Goal: Information Seeking & Learning: Learn about a topic

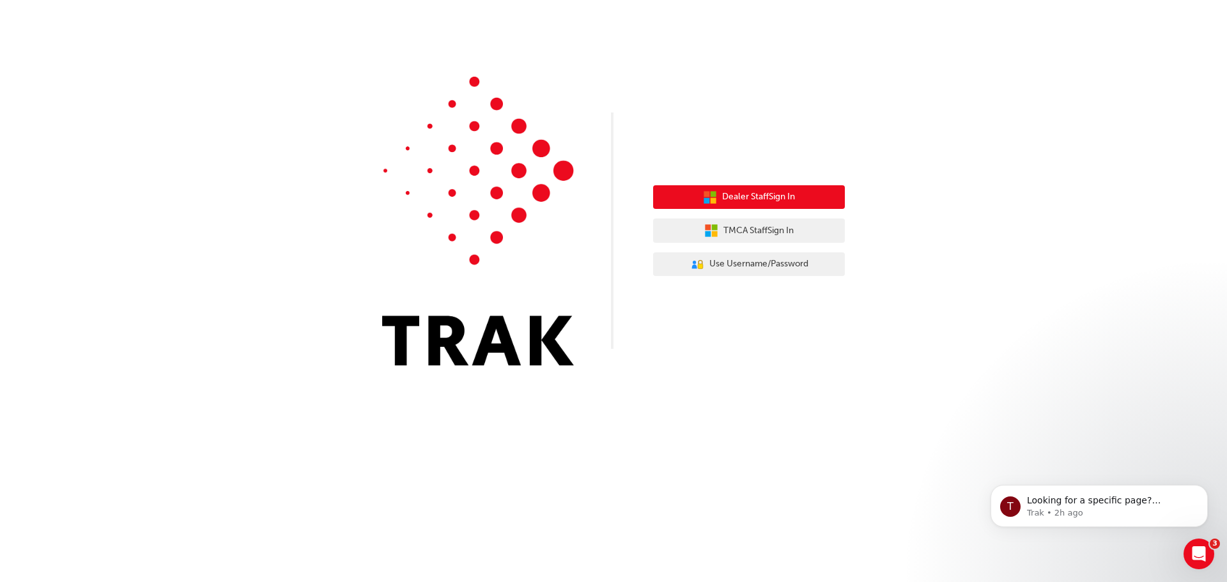
click at [762, 195] on span "Dealer Staff Sign In" at bounding box center [758, 197] width 73 height 15
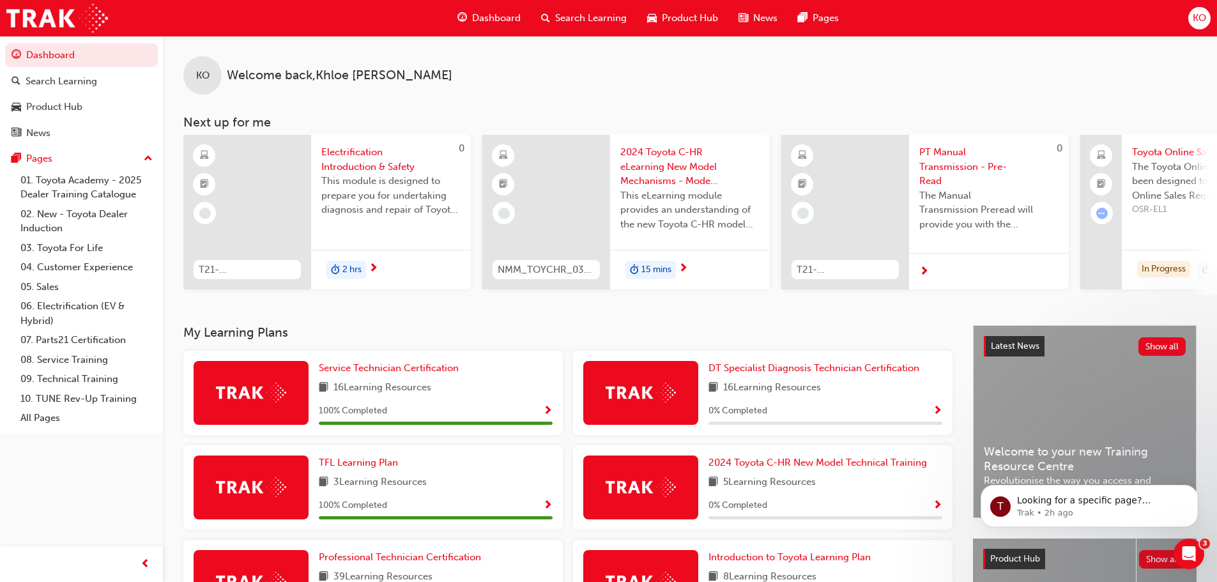
click at [558, 20] on span "Search Learning" at bounding box center [591, 18] width 72 height 15
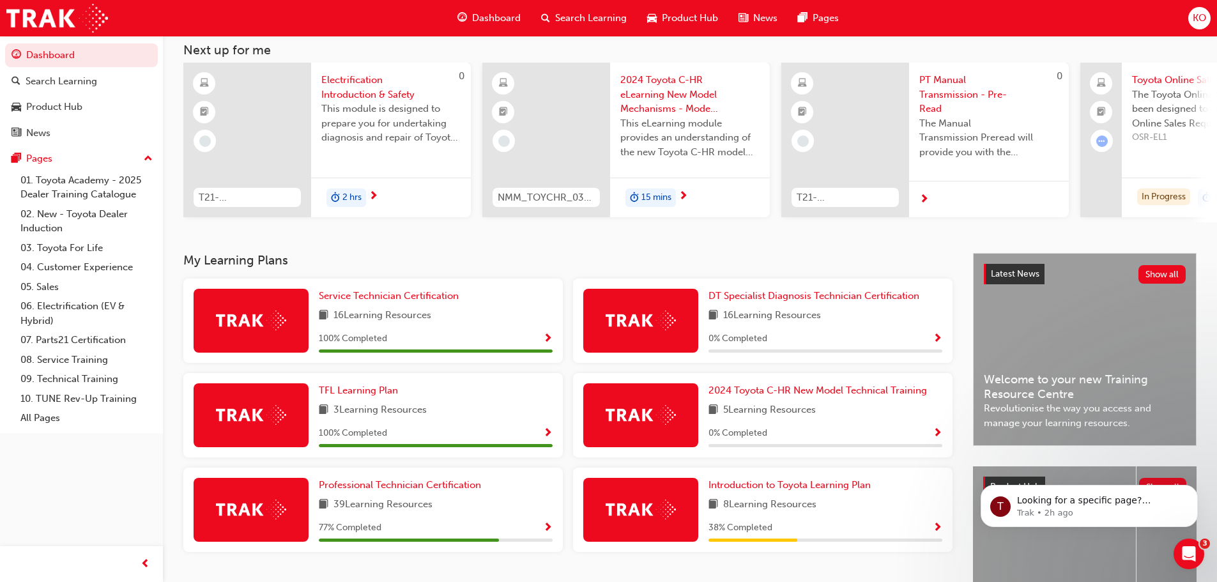
scroll to position [128, 0]
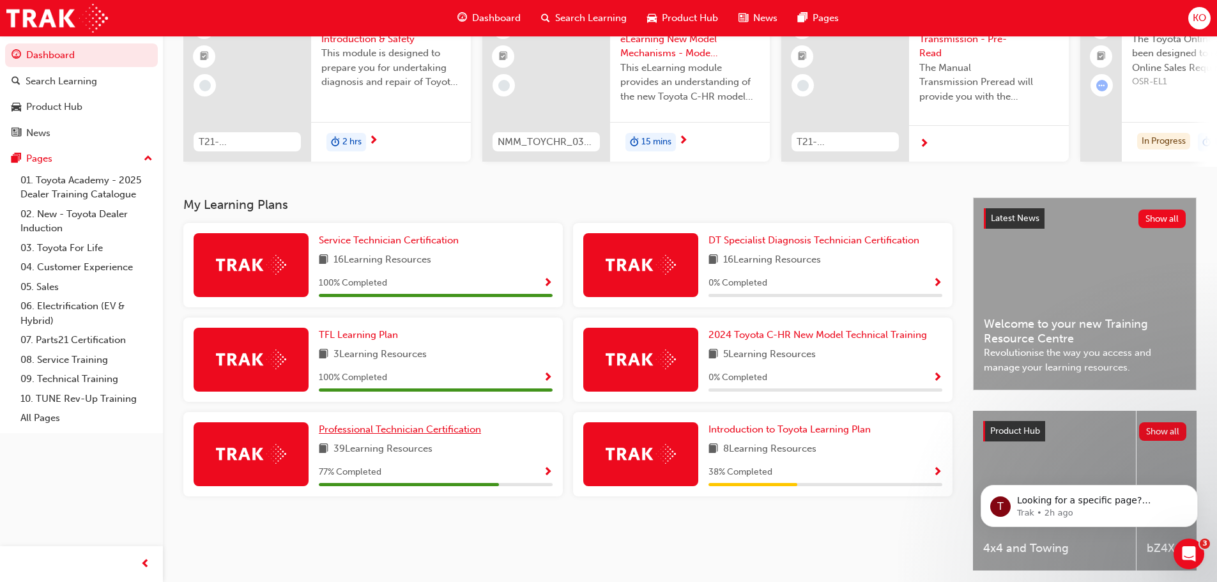
click at [434, 431] on span "Professional Technician Certification" at bounding box center [400, 429] width 162 height 11
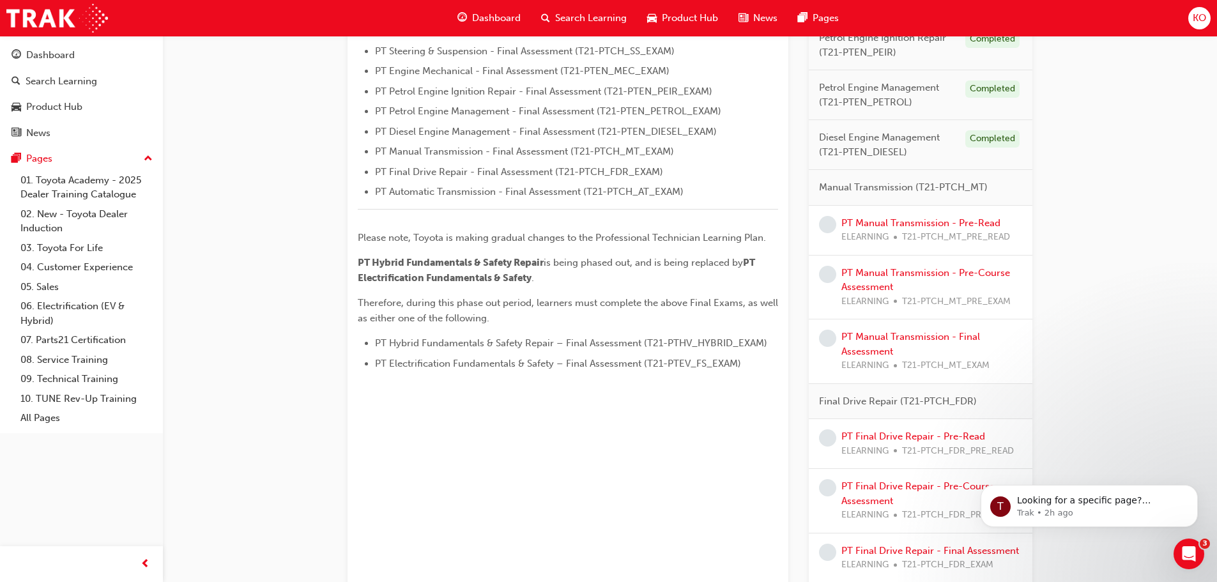
scroll to position [464, 0]
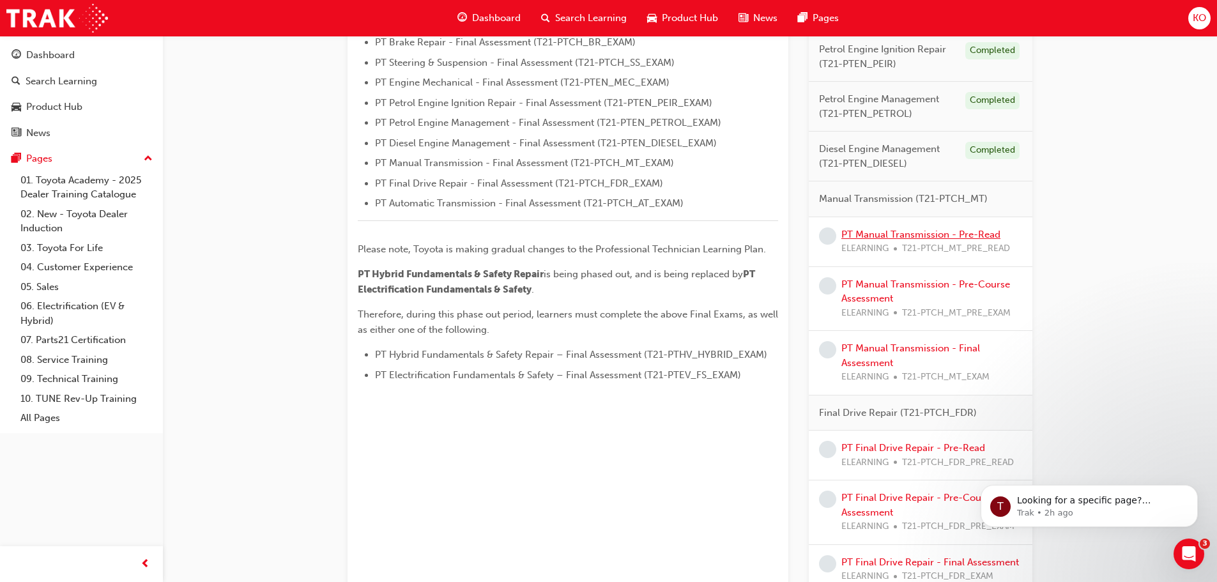
click at [972, 233] on link "PT Manual Transmission - Pre-Read" at bounding box center [920, 234] width 159 height 11
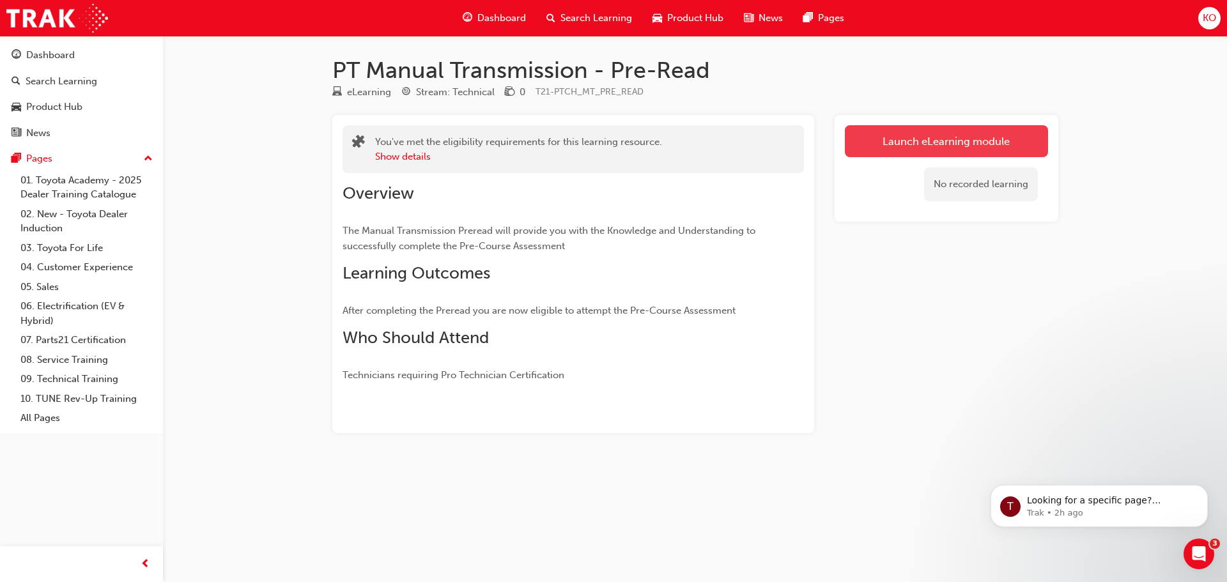
click at [929, 141] on link "Launch eLearning module" at bounding box center [946, 141] width 203 height 32
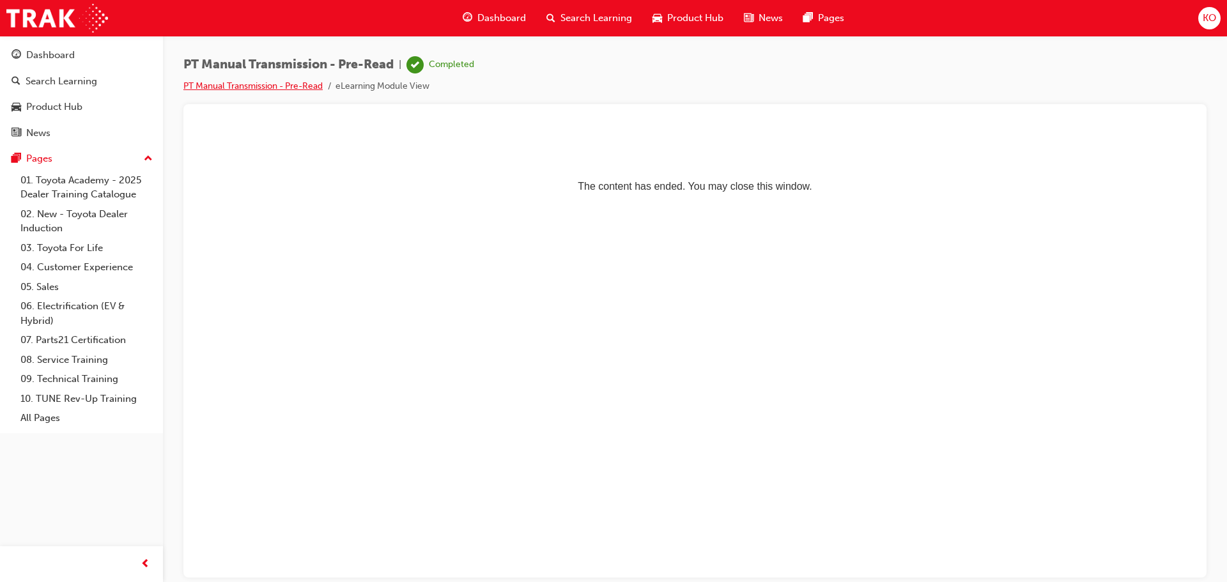
click at [256, 86] on link "PT Manual Transmission - Pre-Read" at bounding box center [252, 85] width 139 height 11
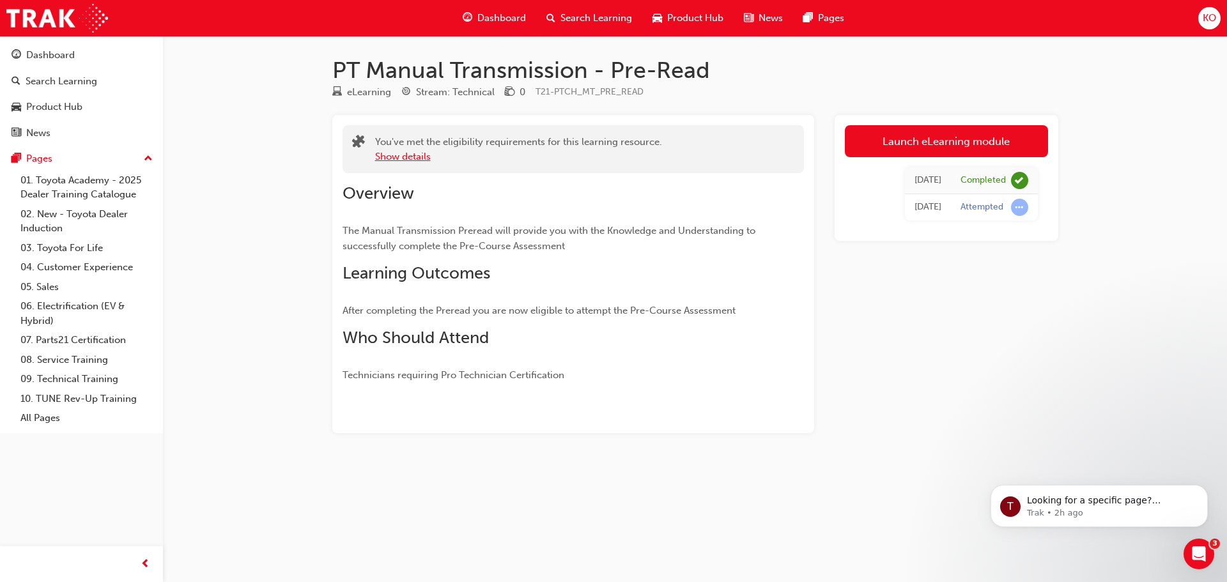
click at [406, 157] on button "Show details" at bounding box center [403, 156] width 56 height 15
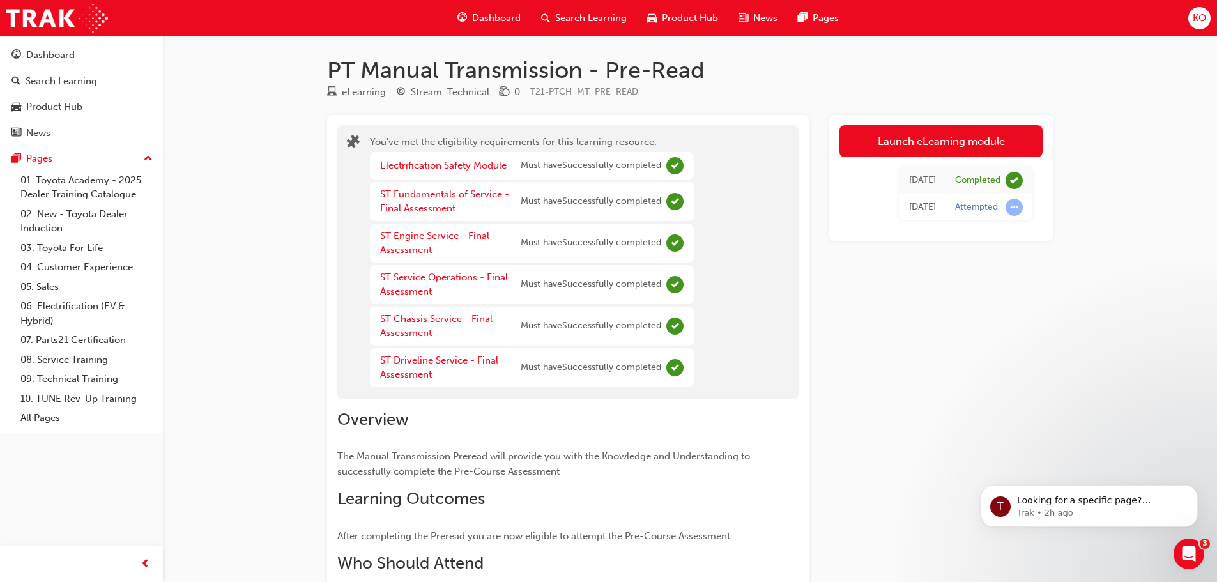
drag, startPoint x: 375, startPoint y: 70, endPoint x: 234, endPoint y: 70, distance: 141.2
click at [368, 71] on h1 "PT Manual Transmission - Pre-Read" at bounding box center [690, 70] width 726 height 28
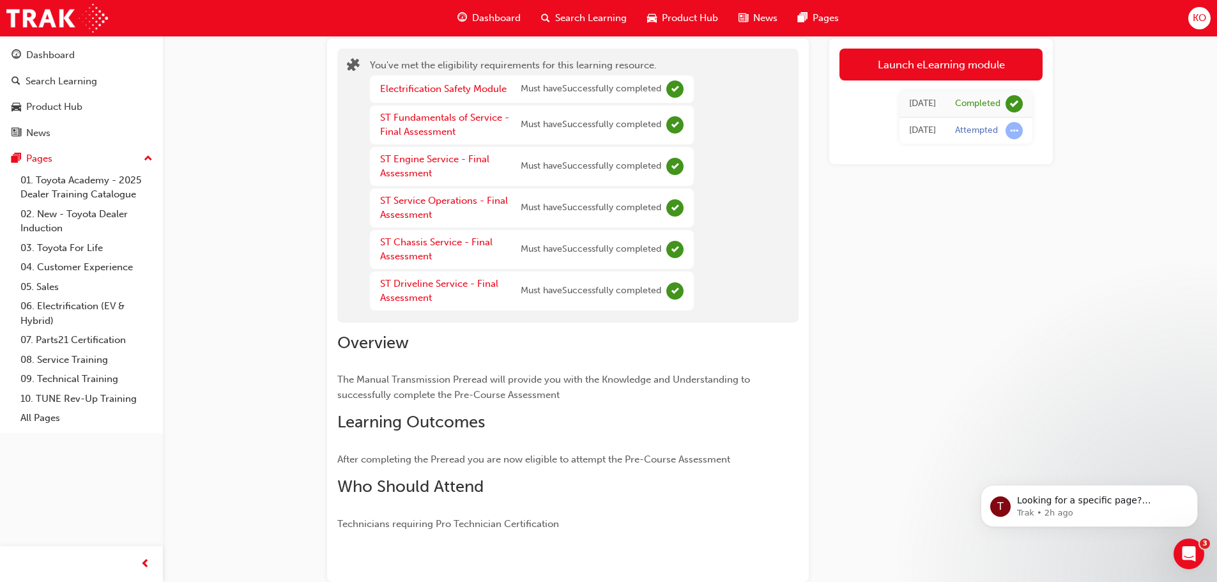
scroll to position [149, 0]
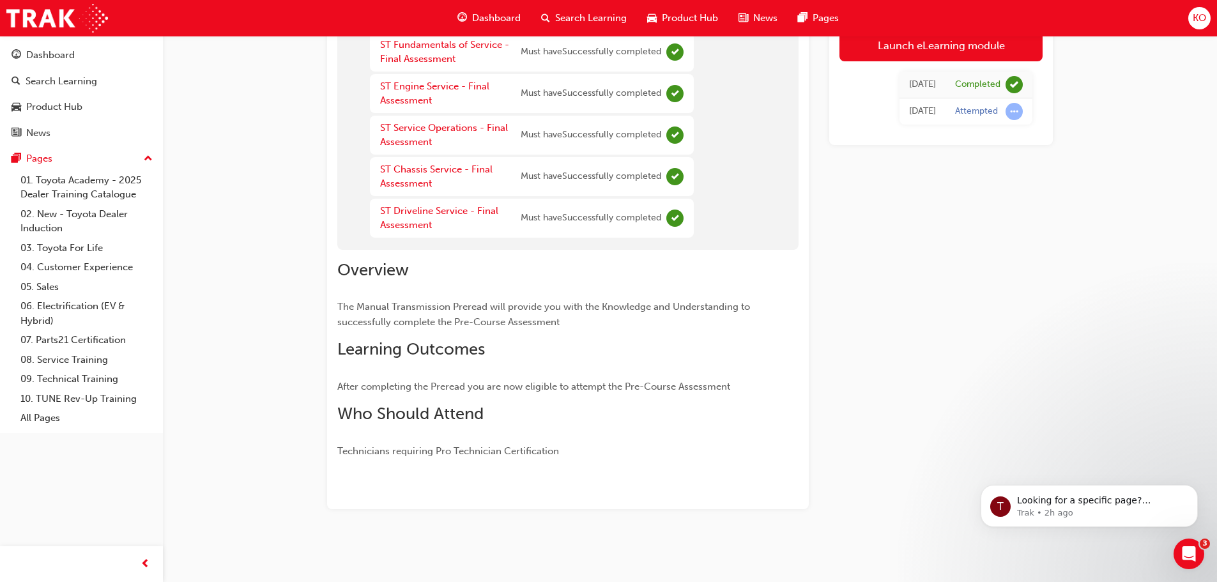
click at [688, 388] on span "After completing the Preread you are now eligible to attempt the Pre-Course Ass…" at bounding box center [533, 386] width 393 height 11
click at [627, 394] on p "After completing the Preread you are now eligible to attempt the Pre-Course Ass…" at bounding box center [544, 386] width 415 height 15
click at [449, 368] on div "Overview The Manual Transmission Preread will provide you with the Knowledge an…" at bounding box center [544, 359] width 415 height 199
click at [430, 331] on div "Overview The Manual Transmission Preread will provide you with the Knowledge an…" at bounding box center [544, 359] width 415 height 199
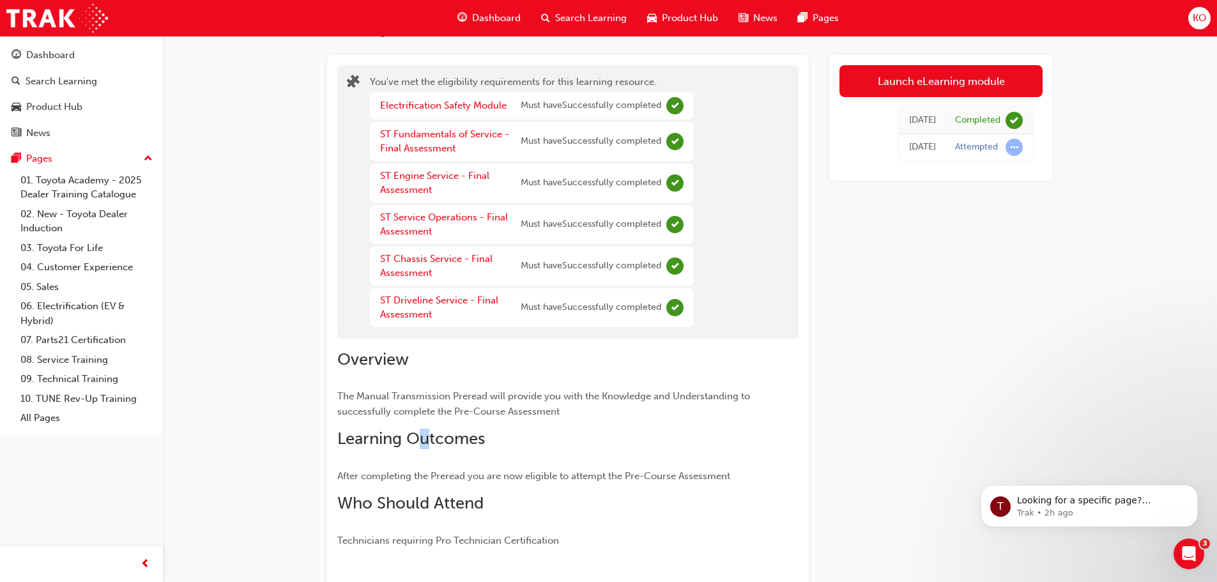
scroll to position [0, 0]
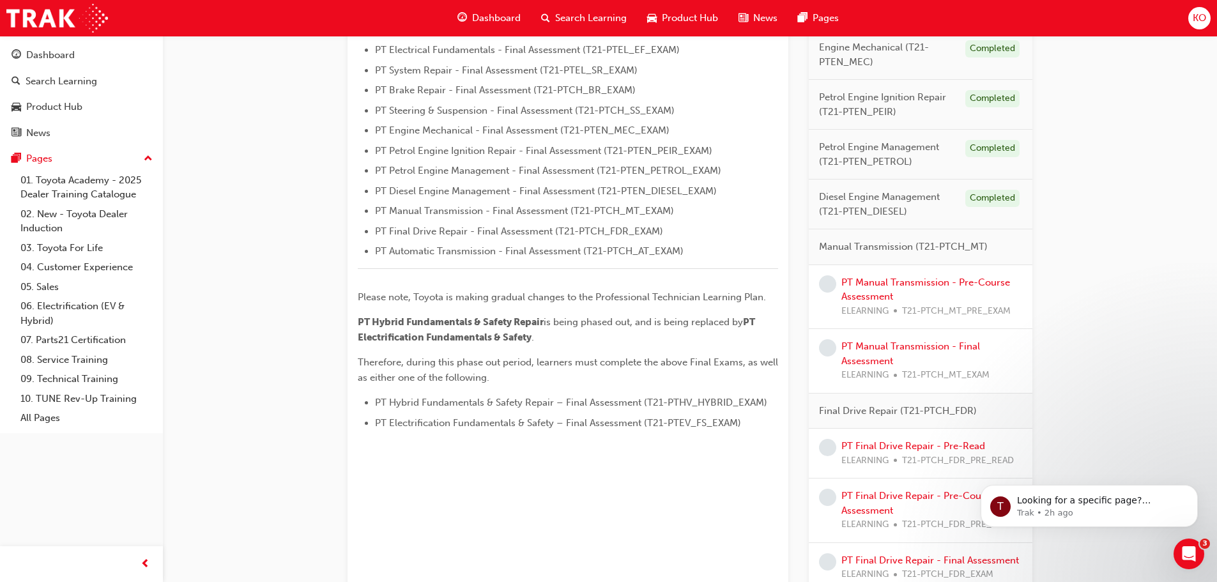
scroll to position [414, 0]
click at [889, 283] on link "PT Manual Transmission - Pre-Course Assessment" at bounding box center [925, 292] width 169 height 26
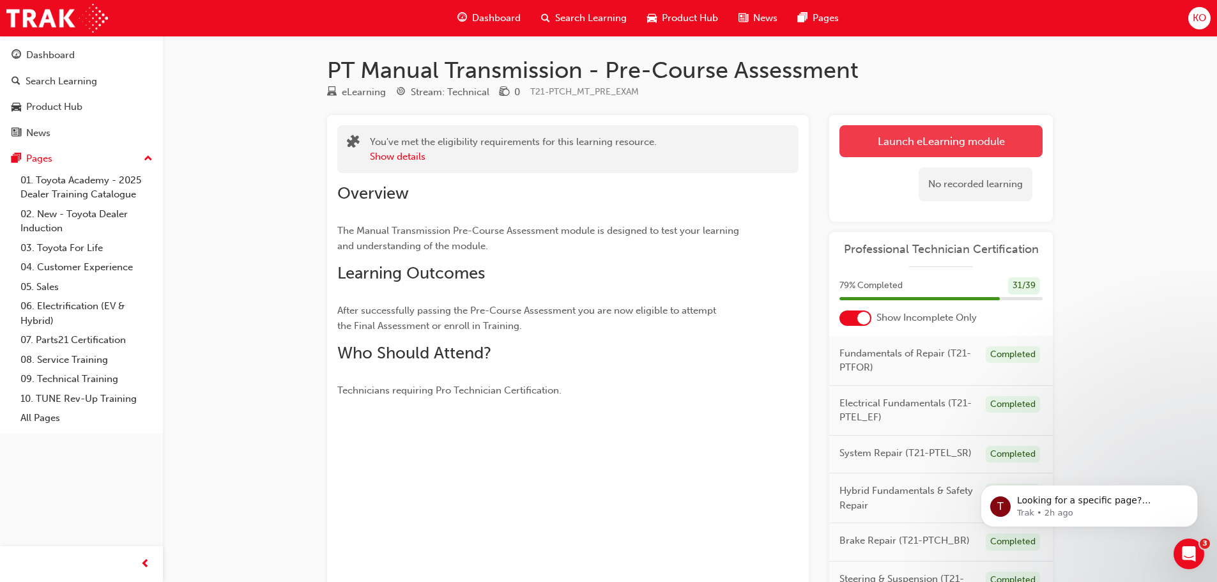
click at [889, 137] on link "Launch eLearning module" at bounding box center [940, 141] width 203 height 32
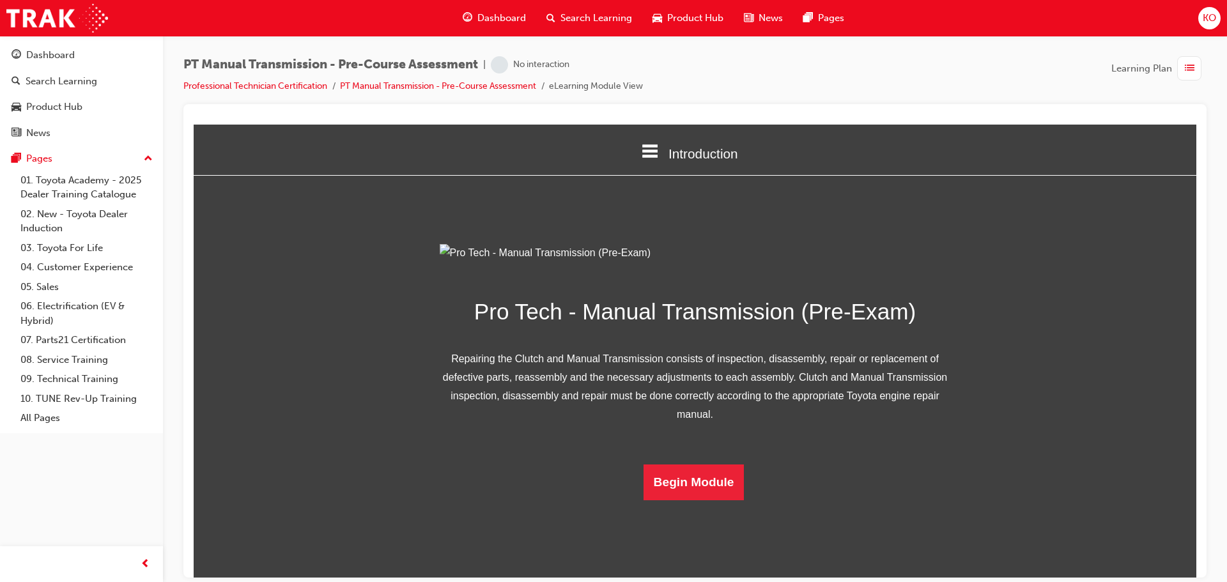
scroll to position [64, 0]
click at [689, 500] on button "Begin Module" at bounding box center [693, 482] width 101 height 36
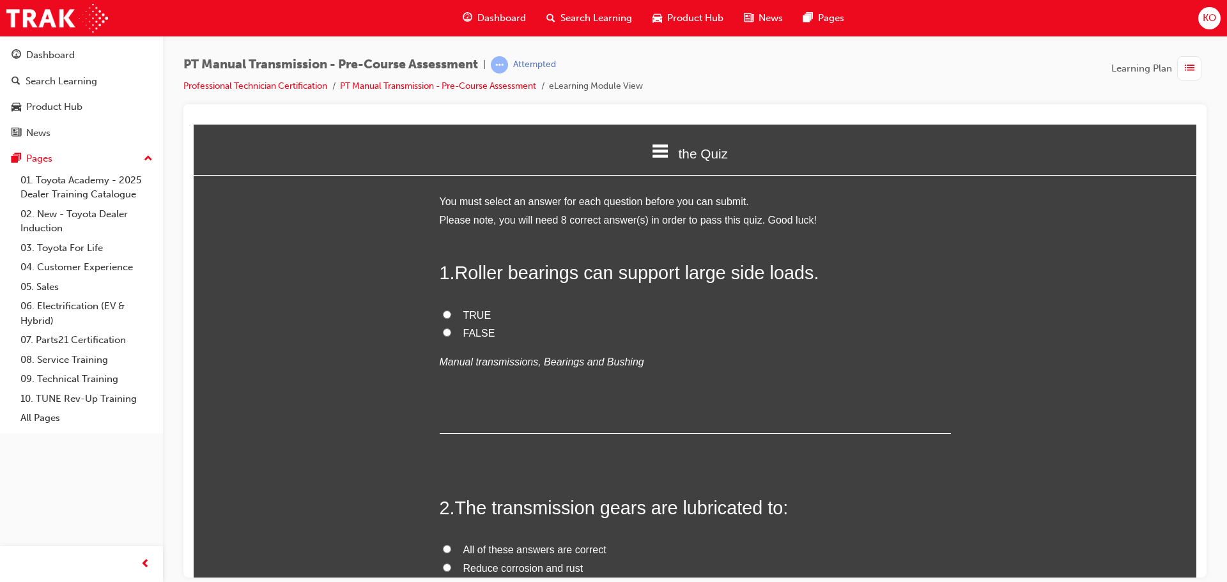
click at [443, 313] on input "TRUE" at bounding box center [447, 314] width 8 height 8
radio input "true"
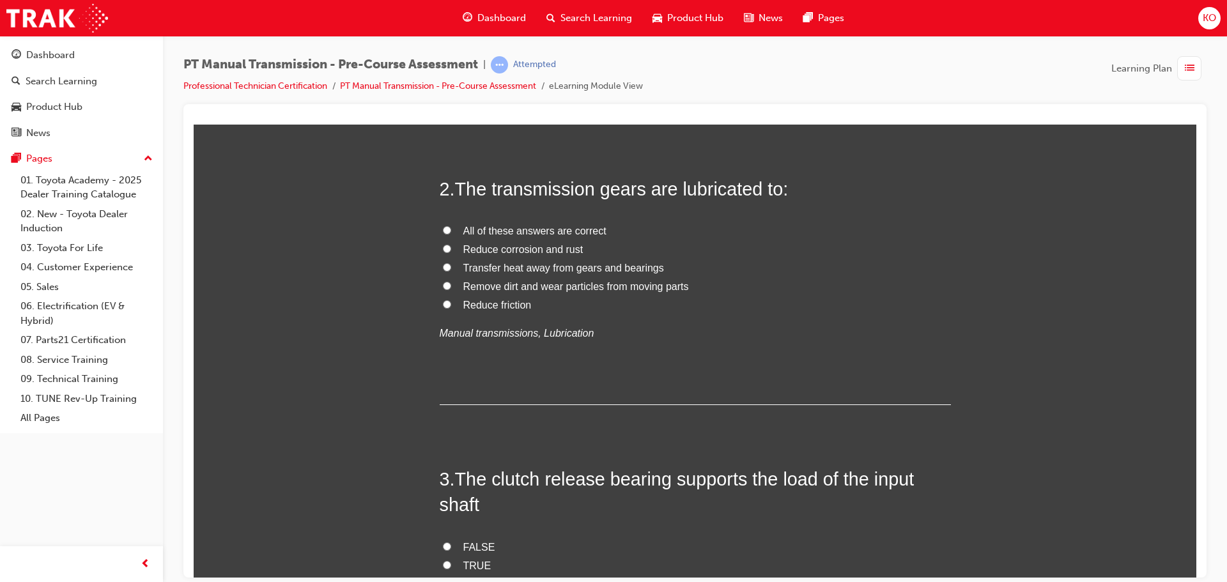
scroll to position [319, 0]
click at [443, 229] on input "All of these answers are correct" at bounding box center [447, 229] width 8 height 8
radio input "true"
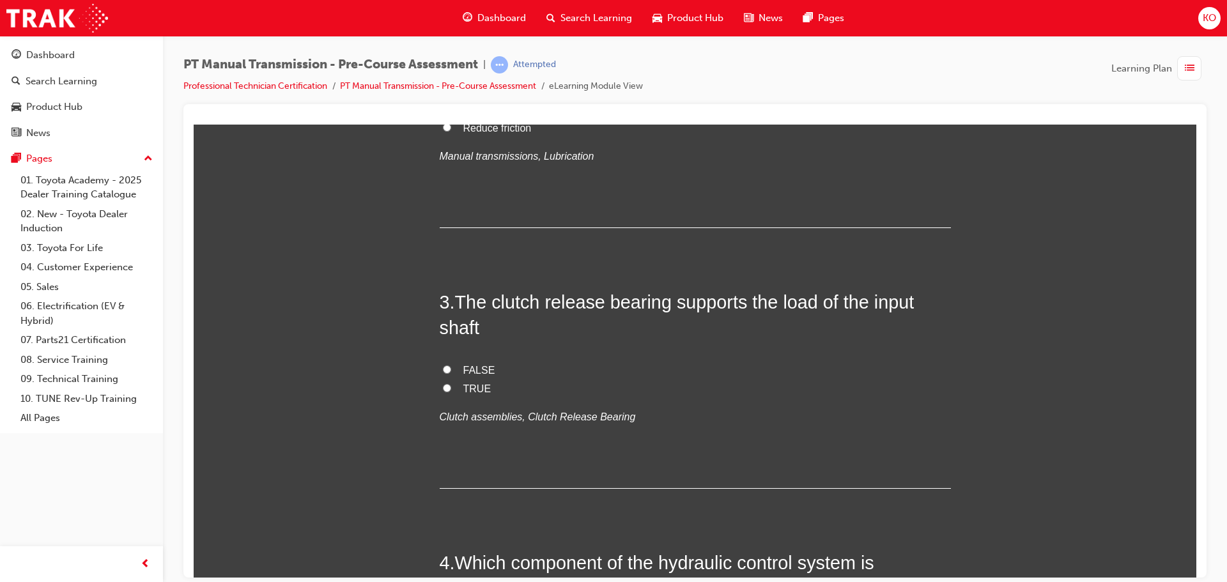
scroll to position [511, 0]
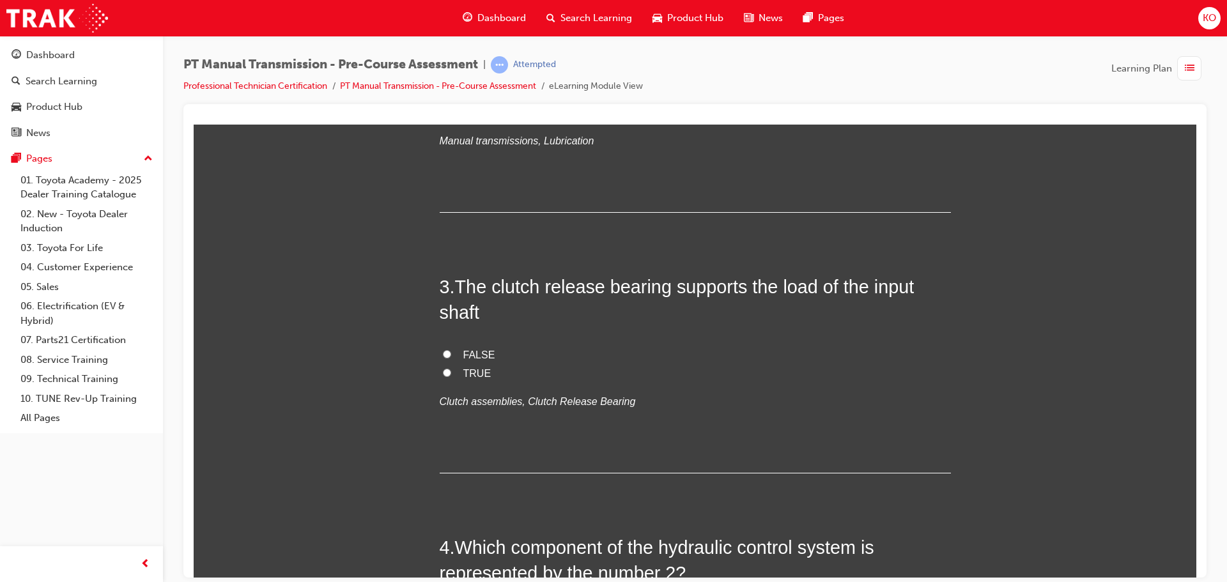
click at [443, 353] on input "FALSE" at bounding box center [447, 353] width 8 height 8
radio input "true"
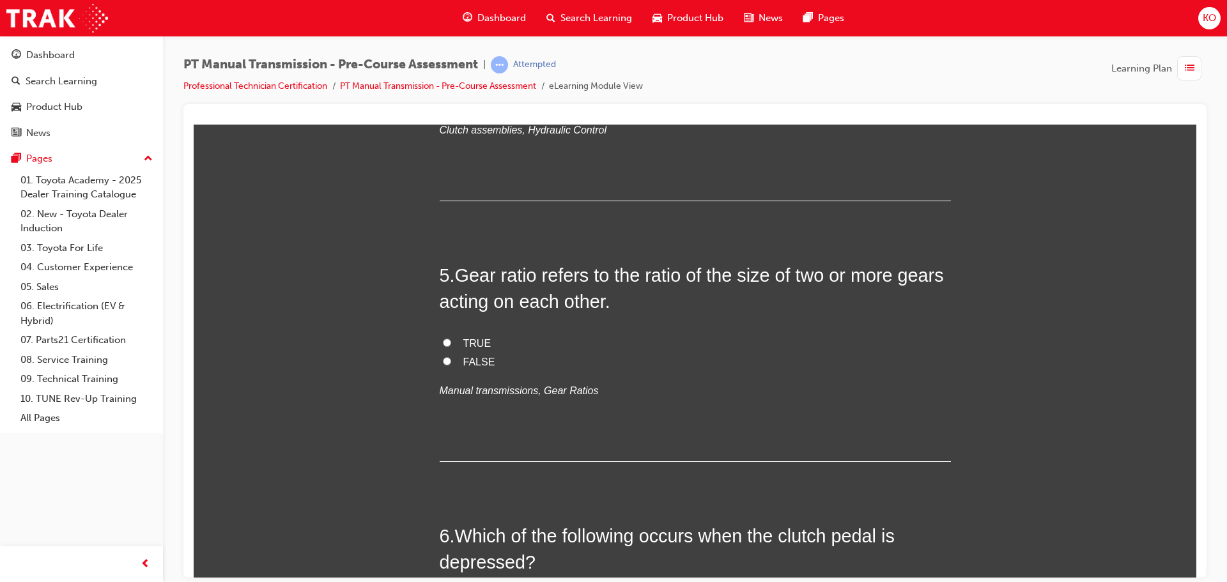
scroll to position [1150, 0]
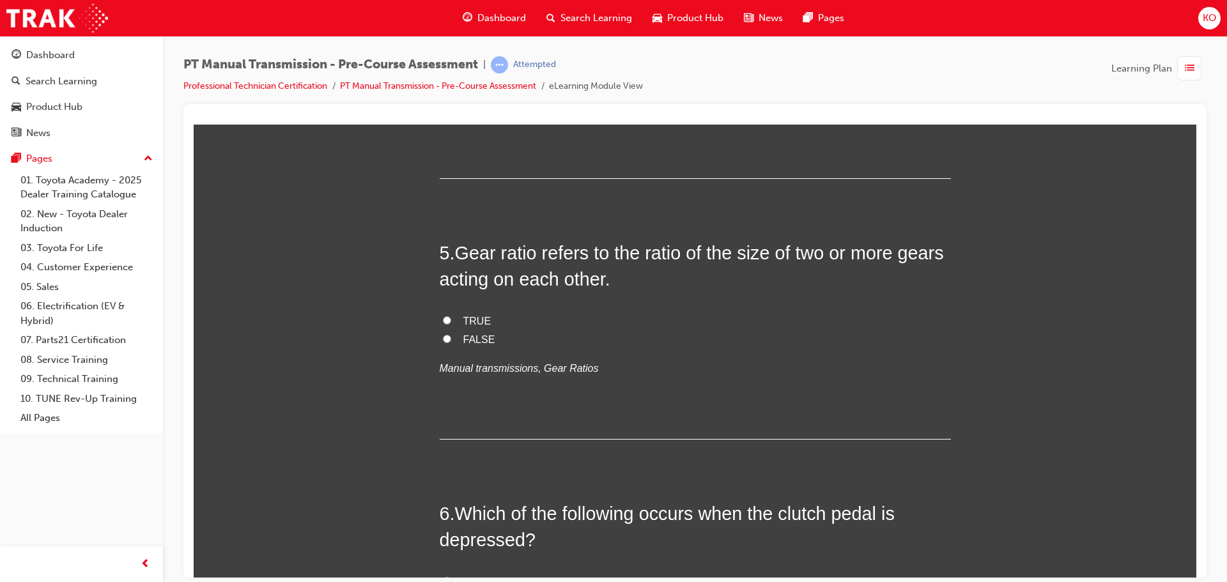
click at [443, 82] on input "Clutch cover assembly" at bounding box center [447, 77] width 8 height 8
radio input "true"
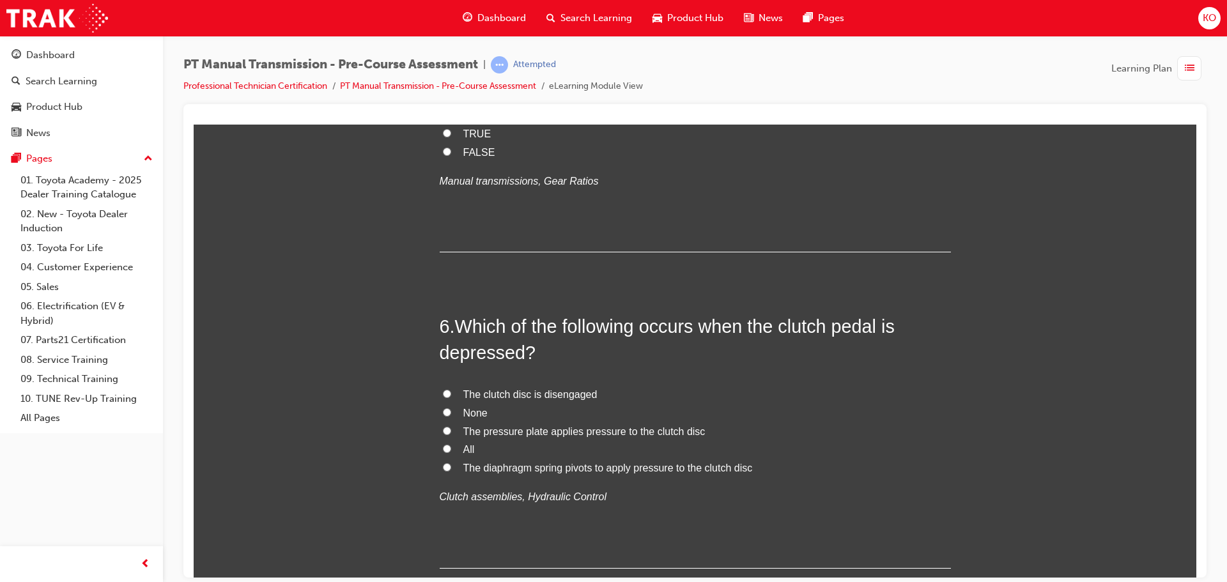
scroll to position [1405, 0]
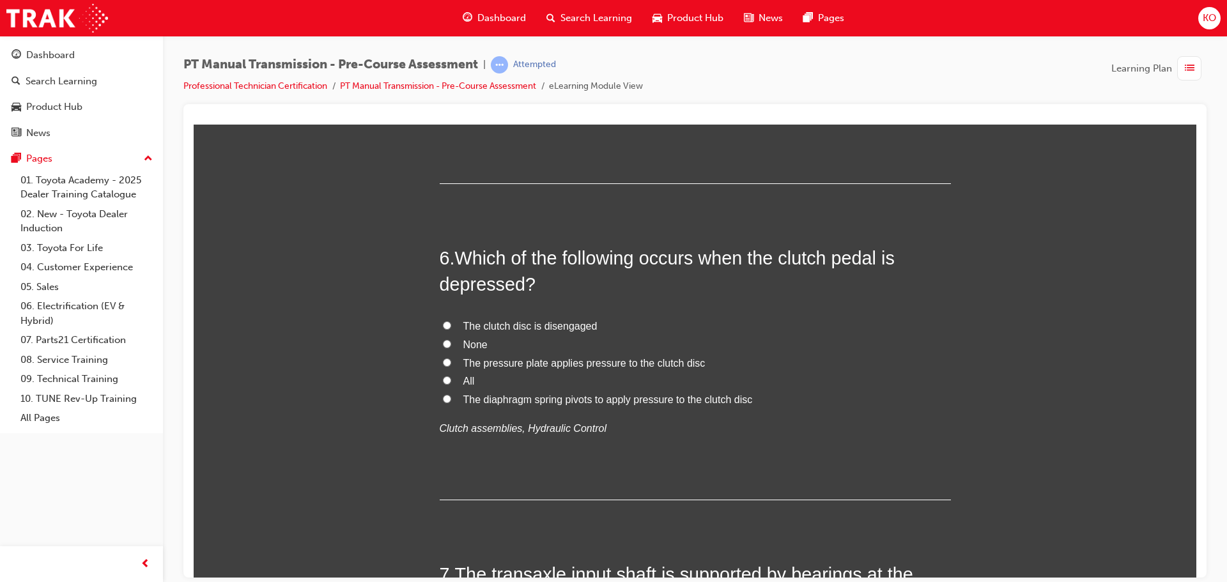
click at [444, 68] on input "TRUE" at bounding box center [447, 64] width 8 height 8
radio input "true"
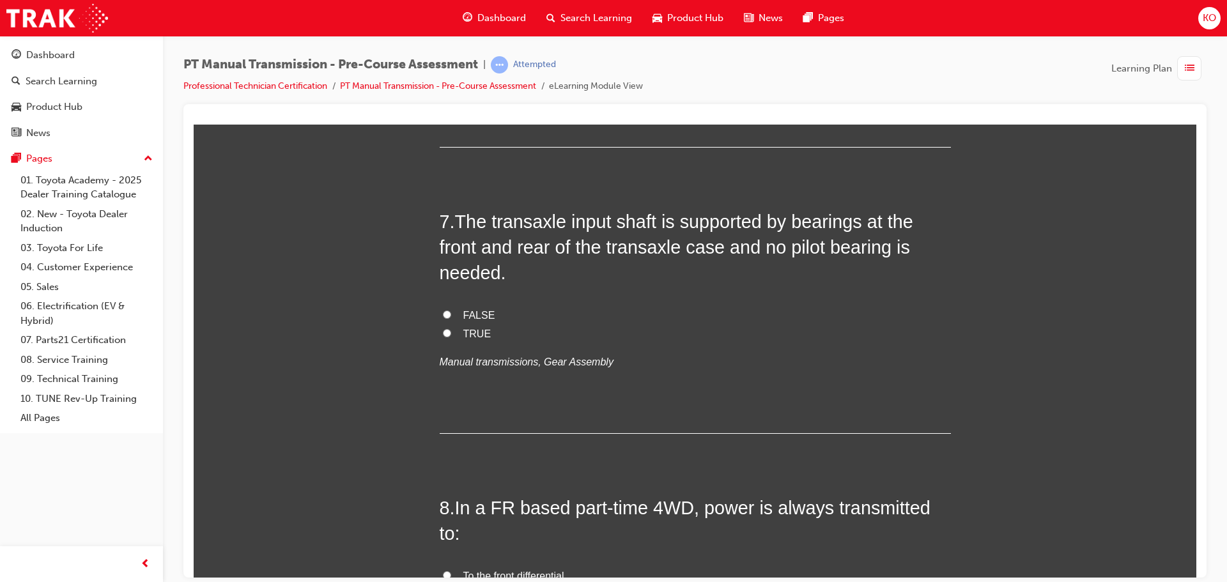
scroll to position [1789, 0]
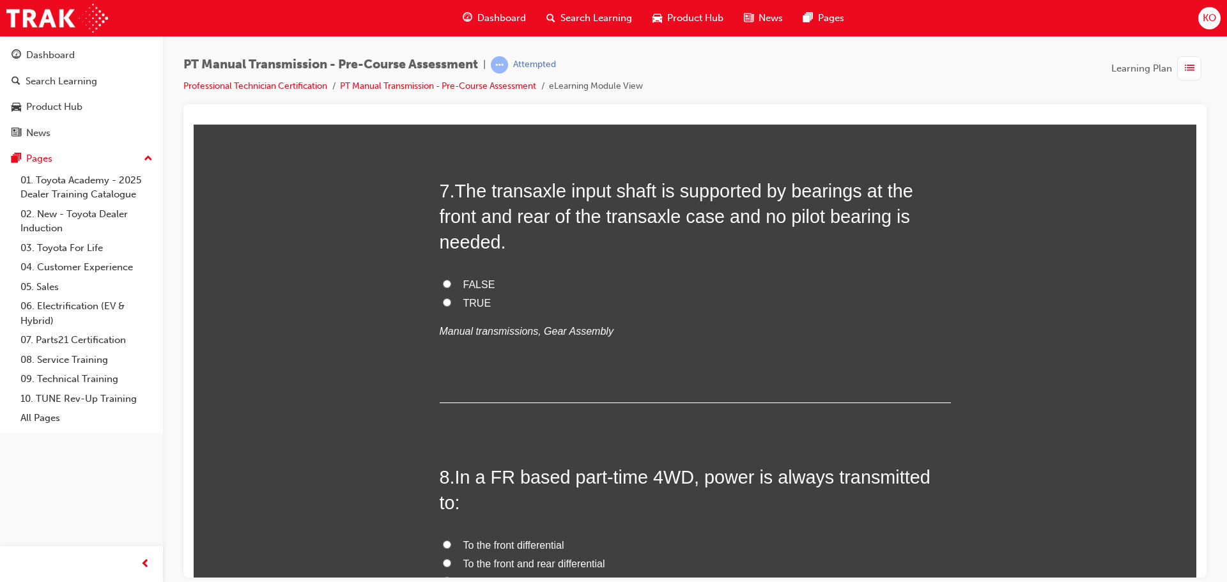
radio input "true"
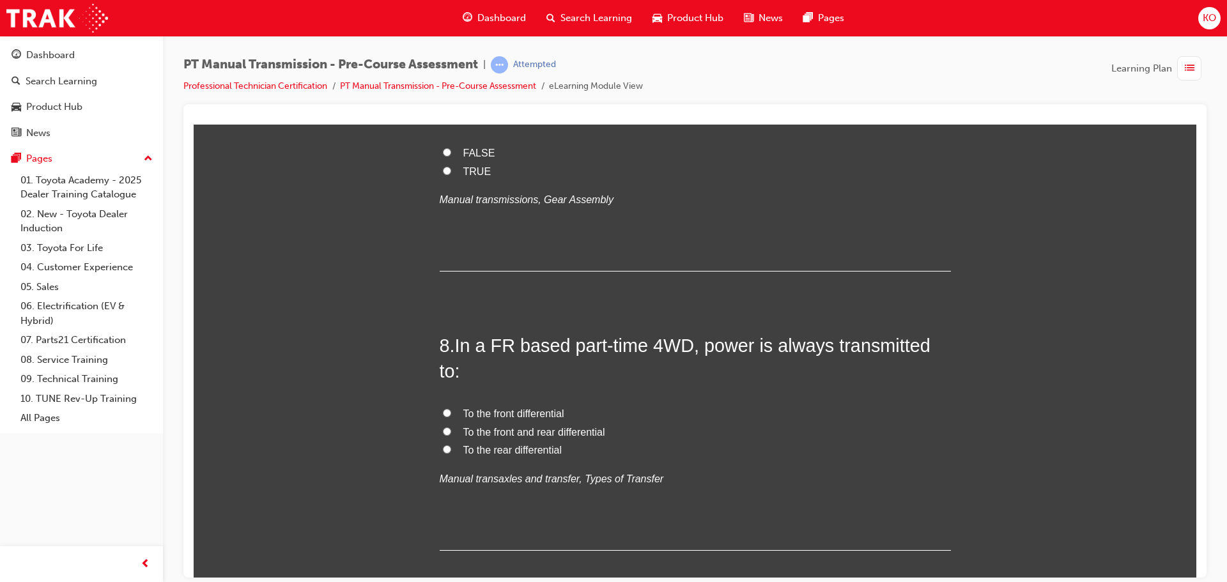
scroll to position [2108, 0]
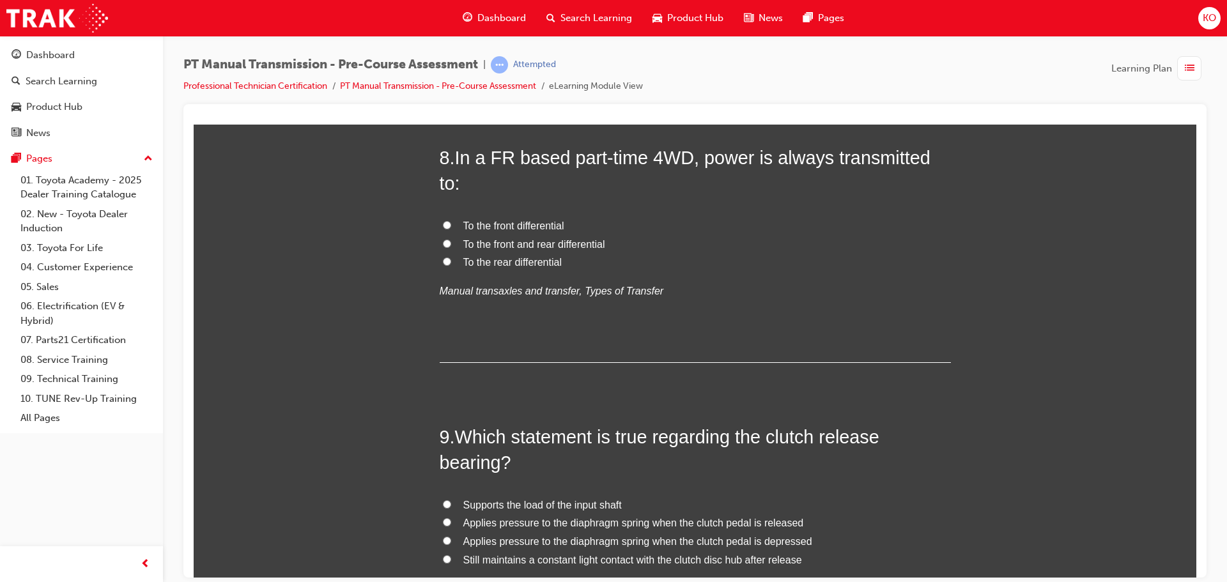
radio input "true"
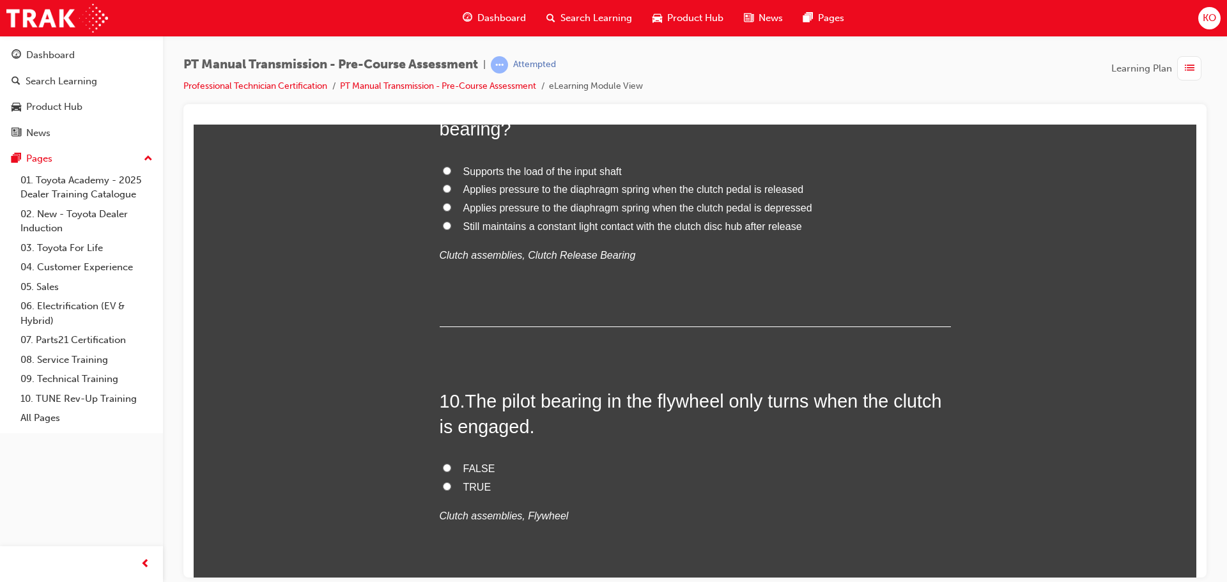
scroll to position [2290, 0]
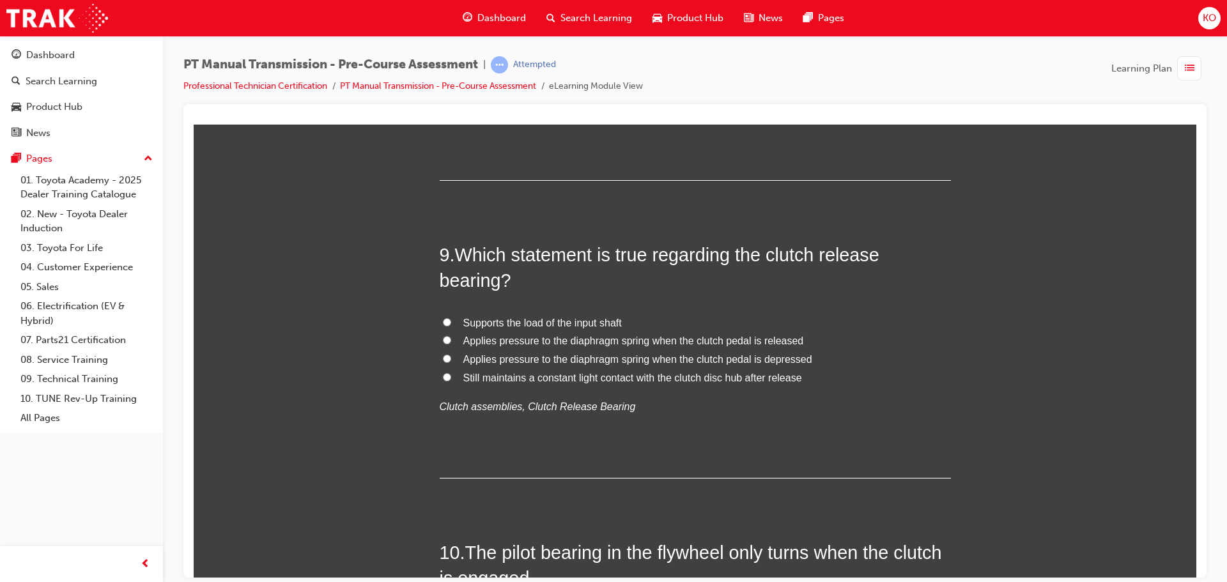
click at [443, 83] on input "To the rear differential" at bounding box center [447, 79] width 8 height 8
radio input "true"
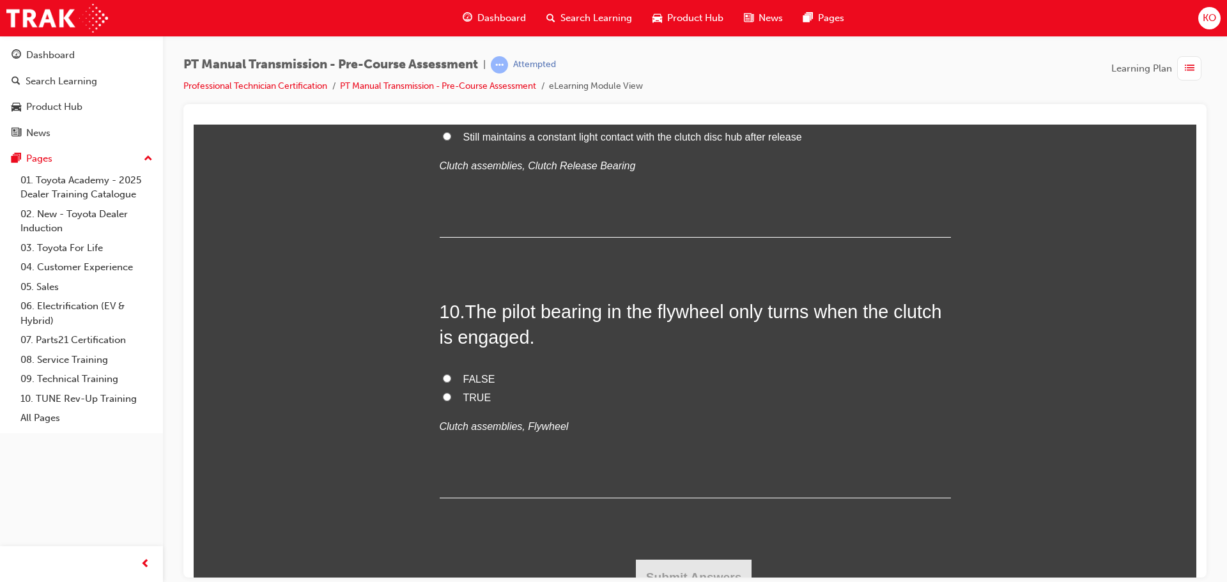
scroll to position [2546, 0]
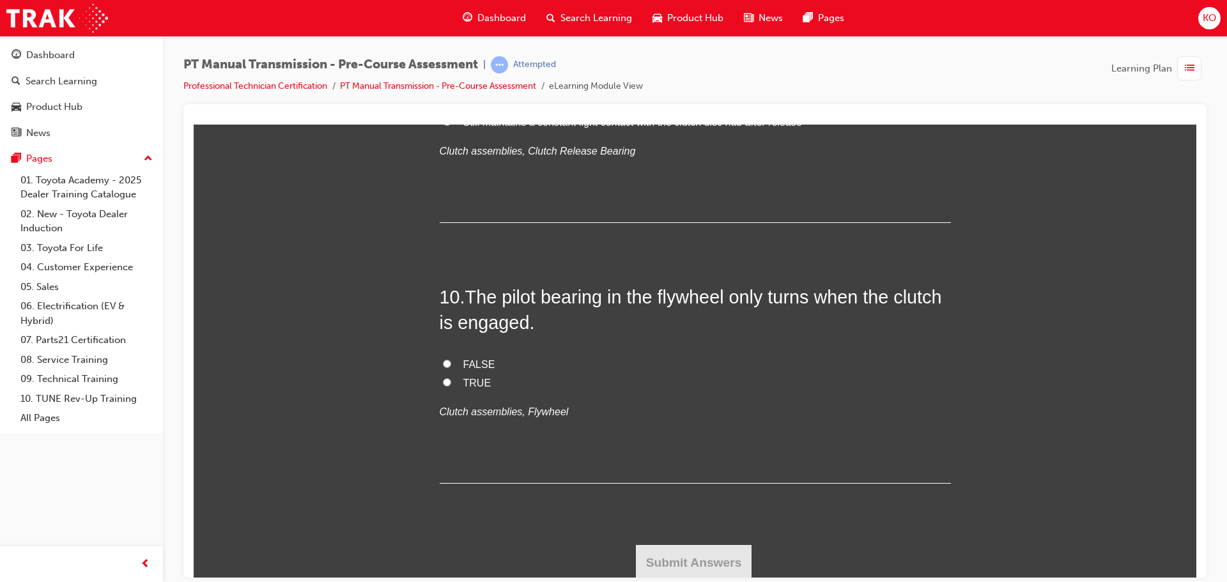
click at [443, 107] on input "Applies pressure to the diaphragm spring when the clutch pedal is depressed" at bounding box center [447, 102] width 8 height 8
radio input "true"
click at [444, 363] on input "FALSE" at bounding box center [447, 360] width 8 height 8
radio input "true"
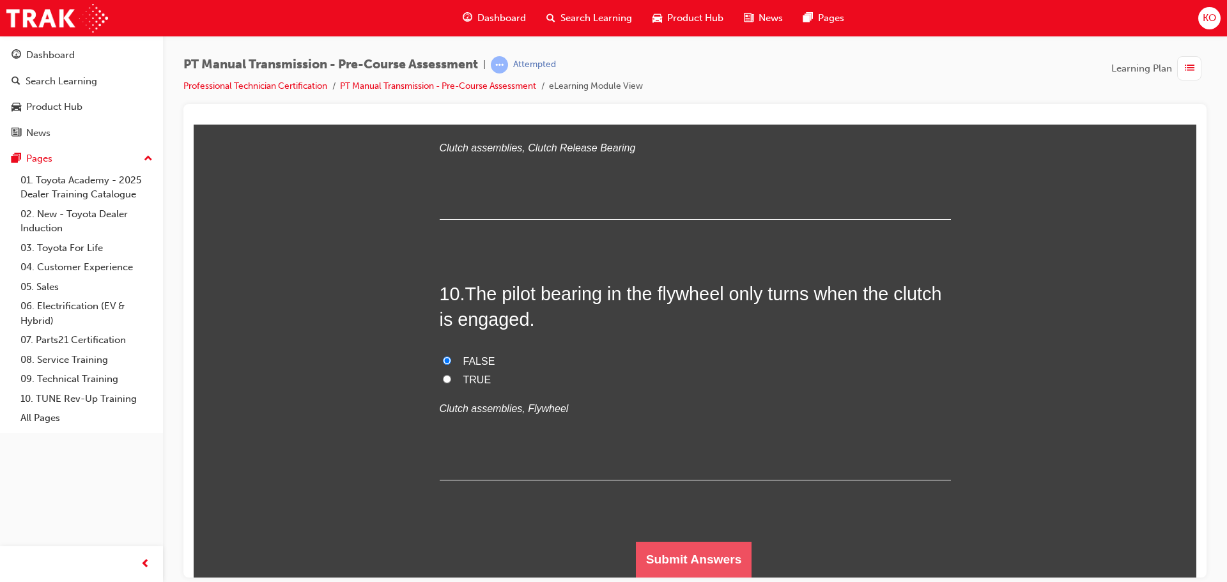
click at [682, 565] on button "Submit Answers" at bounding box center [694, 559] width 116 height 36
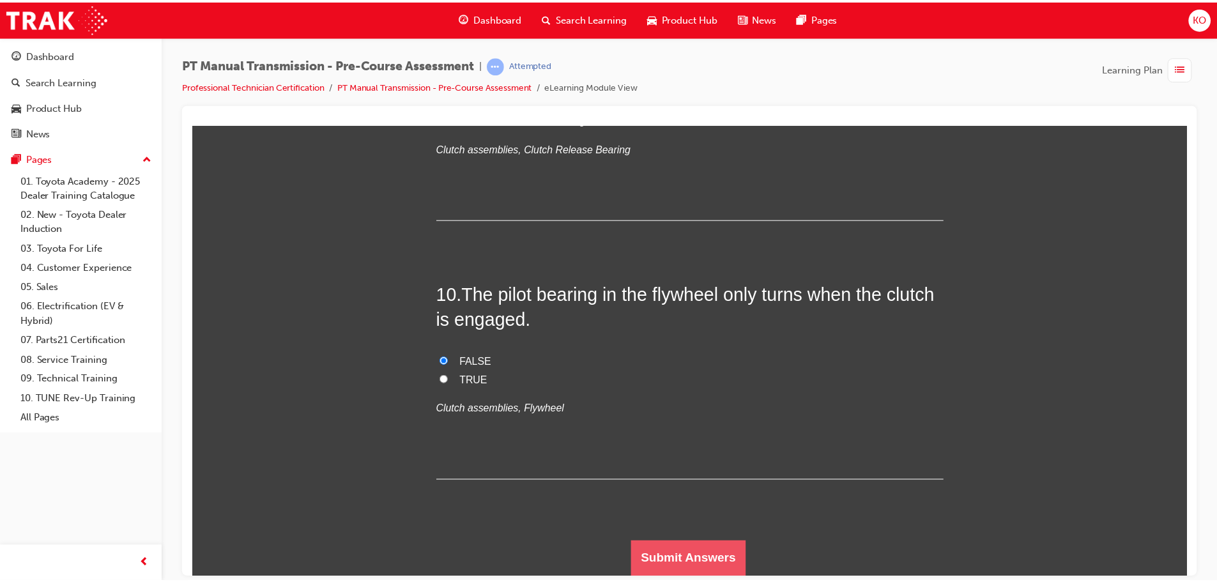
scroll to position [0, 0]
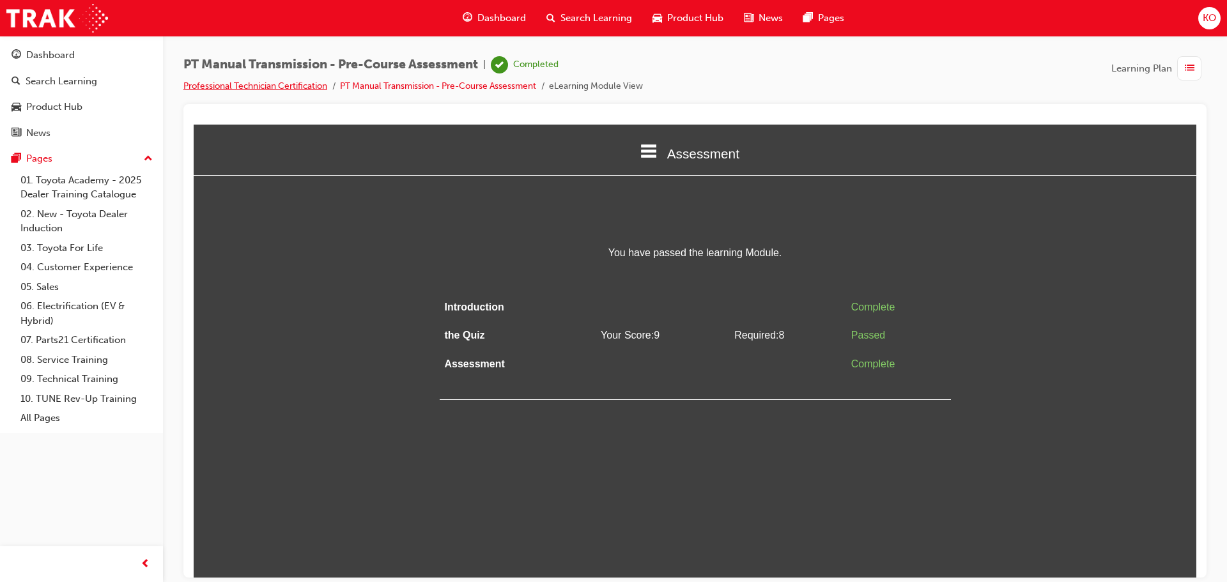
click at [287, 86] on link "Professional Technician Certification" at bounding box center [255, 85] width 144 height 11
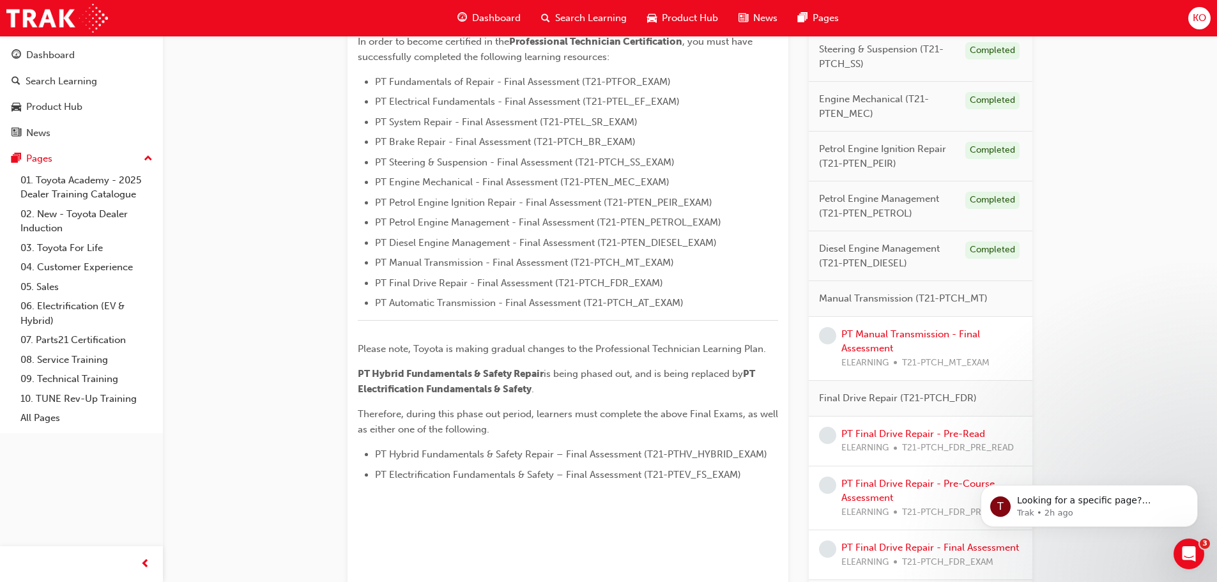
scroll to position [319, 0]
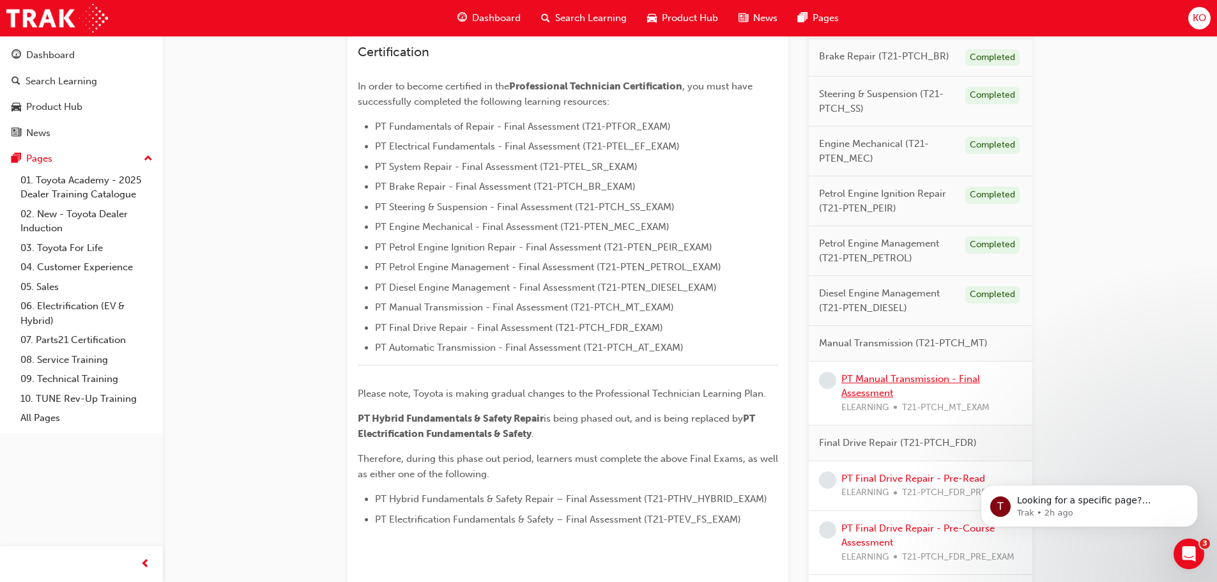
click at [896, 378] on link "PT Manual Transmission - Final Assessment" at bounding box center [910, 386] width 139 height 26
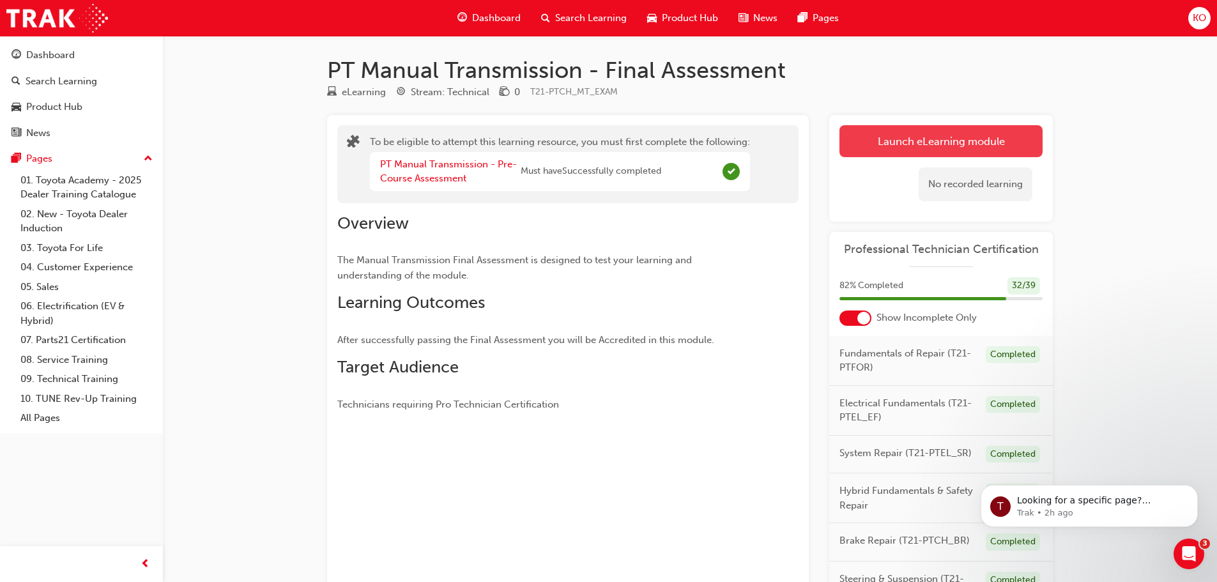
click at [882, 146] on button "Launch eLearning module" at bounding box center [940, 141] width 203 height 32
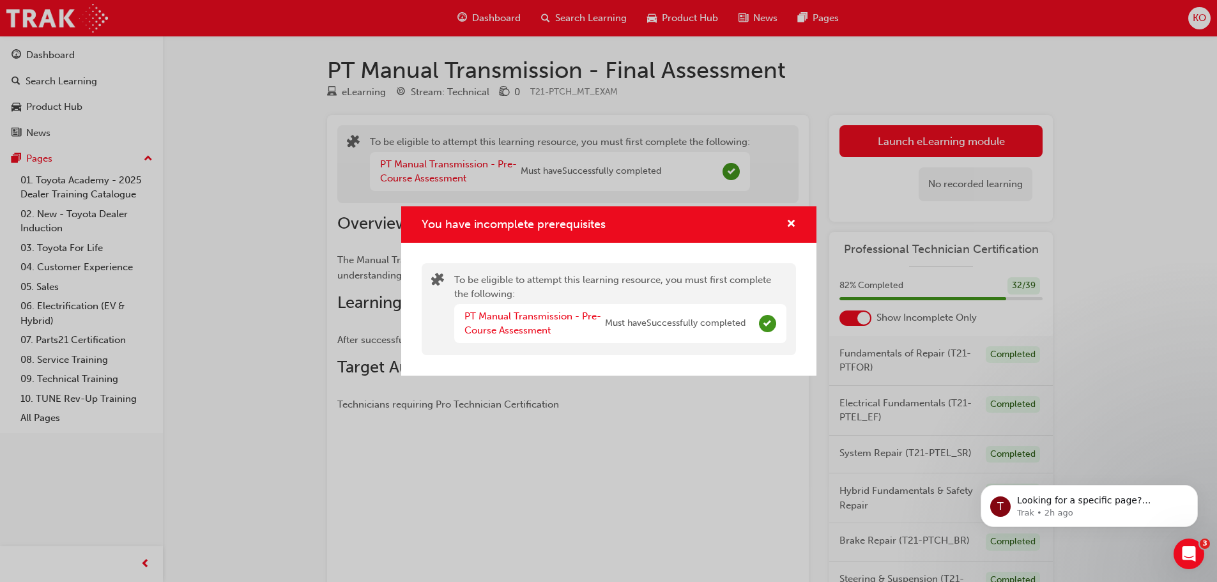
click at [784, 332] on div "PT Manual Transmission - Pre-Course Assessment Must have Successfully completed" at bounding box center [620, 323] width 332 height 39
click at [738, 326] on span "Must have Successfully completed" at bounding box center [675, 323] width 141 height 15
click at [742, 326] on span "Must have Successfully completed" at bounding box center [675, 323] width 141 height 15
click at [797, 225] on div "You have incomplete prerequisites" at bounding box center [608, 224] width 415 height 36
click at [791, 224] on span "cross-icon" at bounding box center [791, 224] width 10 height 11
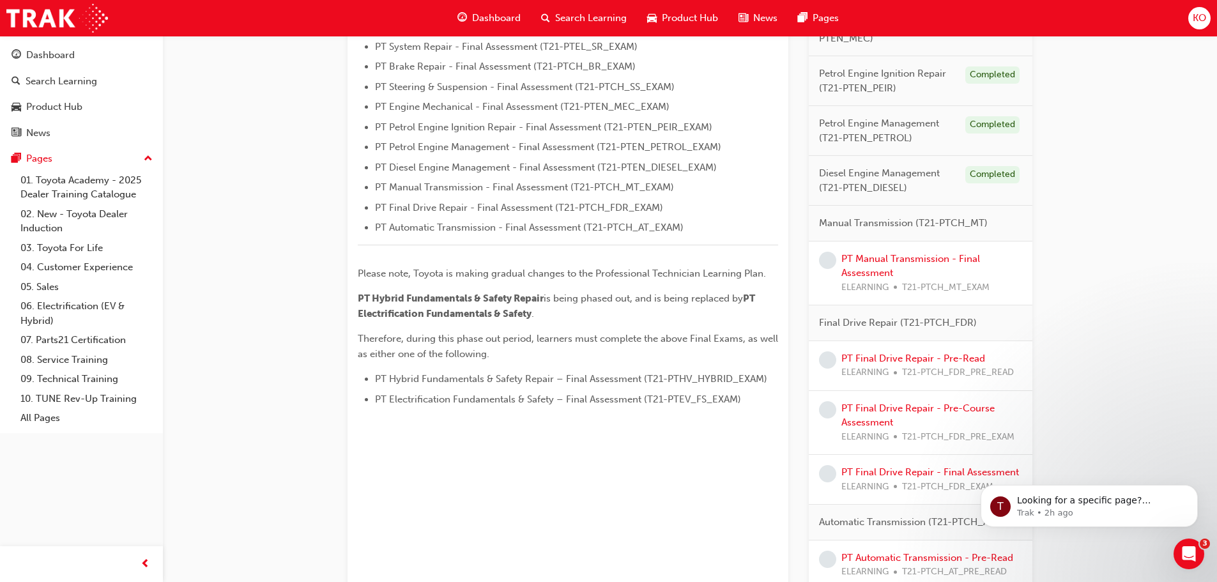
scroll to position [575, 0]
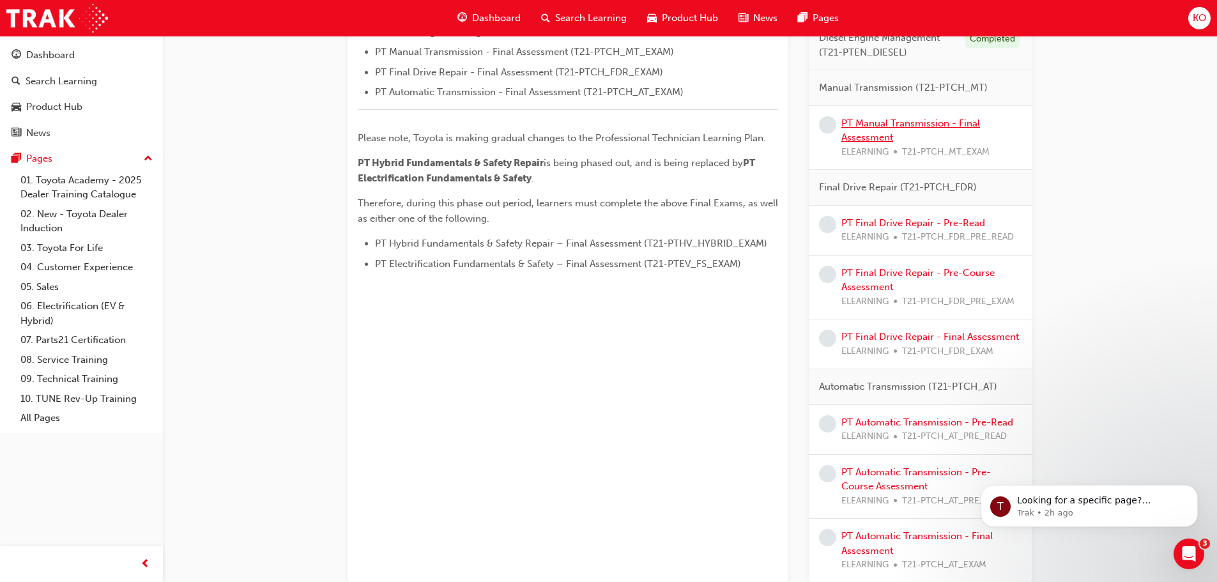
click at [898, 123] on link "PT Manual Transmission - Final Assessment" at bounding box center [910, 131] width 139 height 26
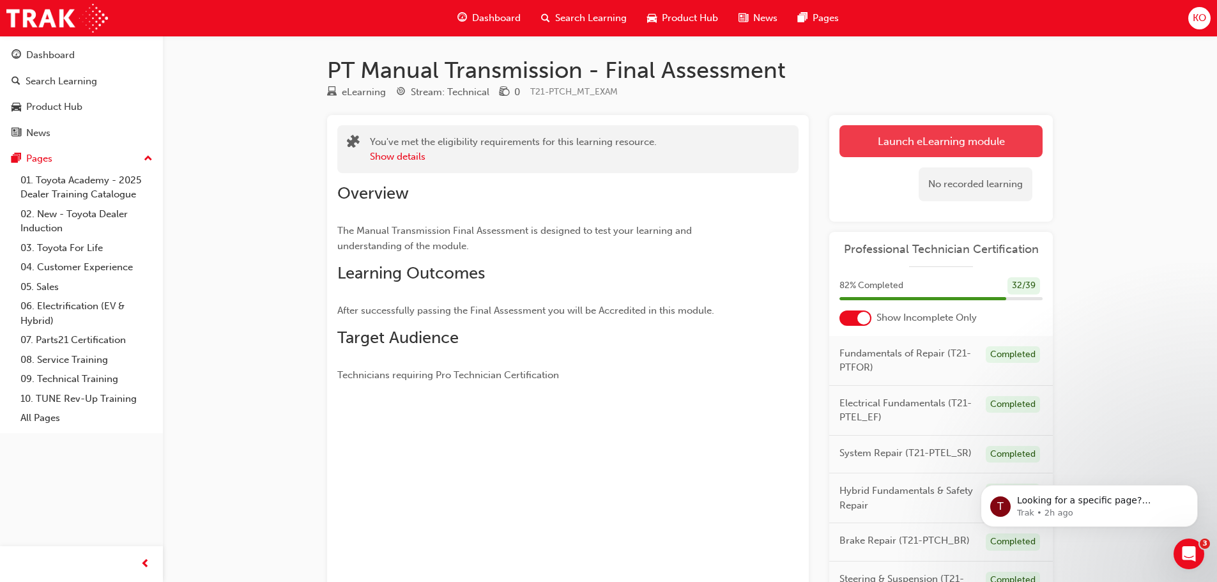
click at [915, 136] on button "Launch eLearning module" at bounding box center [940, 141] width 203 height 32
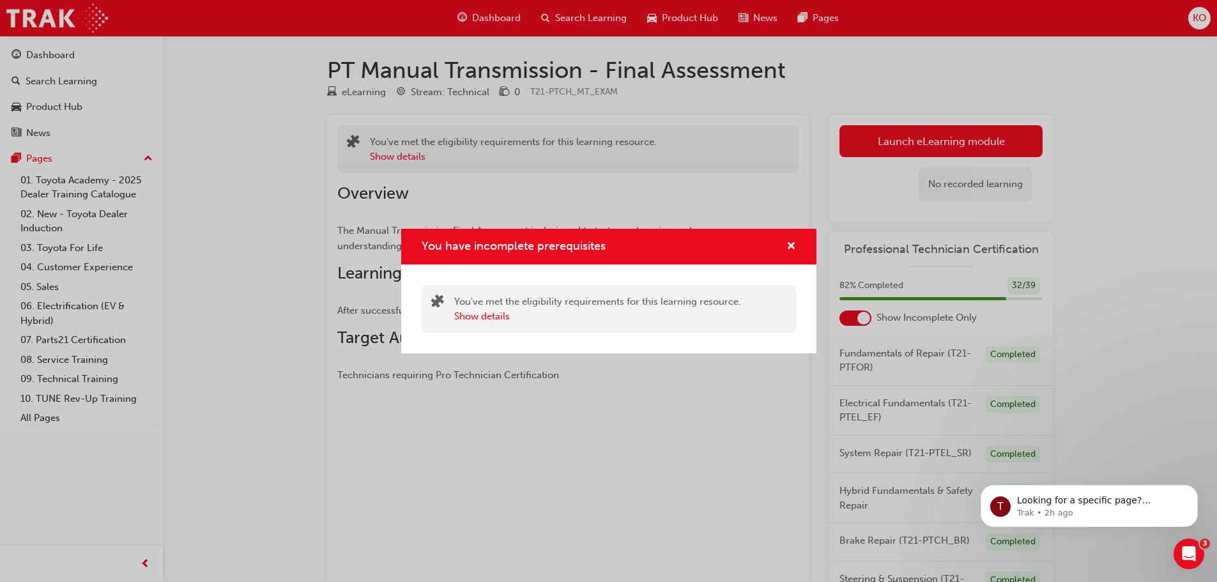
click at [785, 240] on div "You have incomplete prerequisites" at bounding box center [786, 247] width 20 height 16
click at [790, 241] on span "cross-icon" at bounding box center [791, 246] width 10 height 11
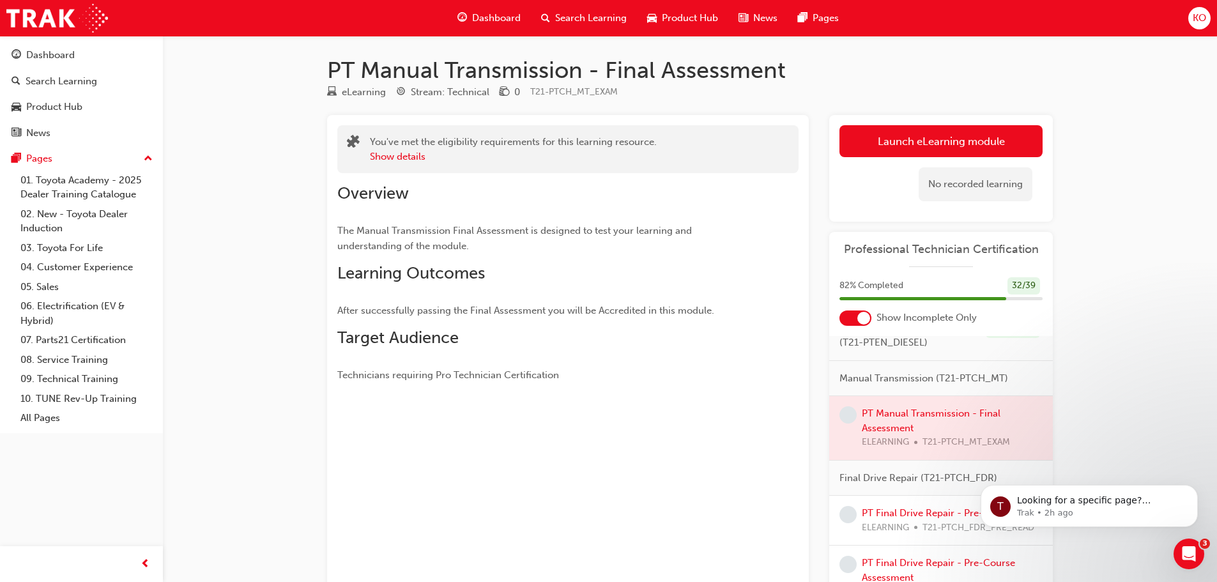
scroll to position [447, 0]
click at [892, 436] on div at bounding box center [941, 431] width 224 height 64
click at [892, 439] on div at bounding box center [941, 431] width 224 height 64
click at [900, 444] on div at bounding box center [941, 431] width 224 height 64
click at [899, 450] on div at bounding box center [941, 431] width 224 height 64
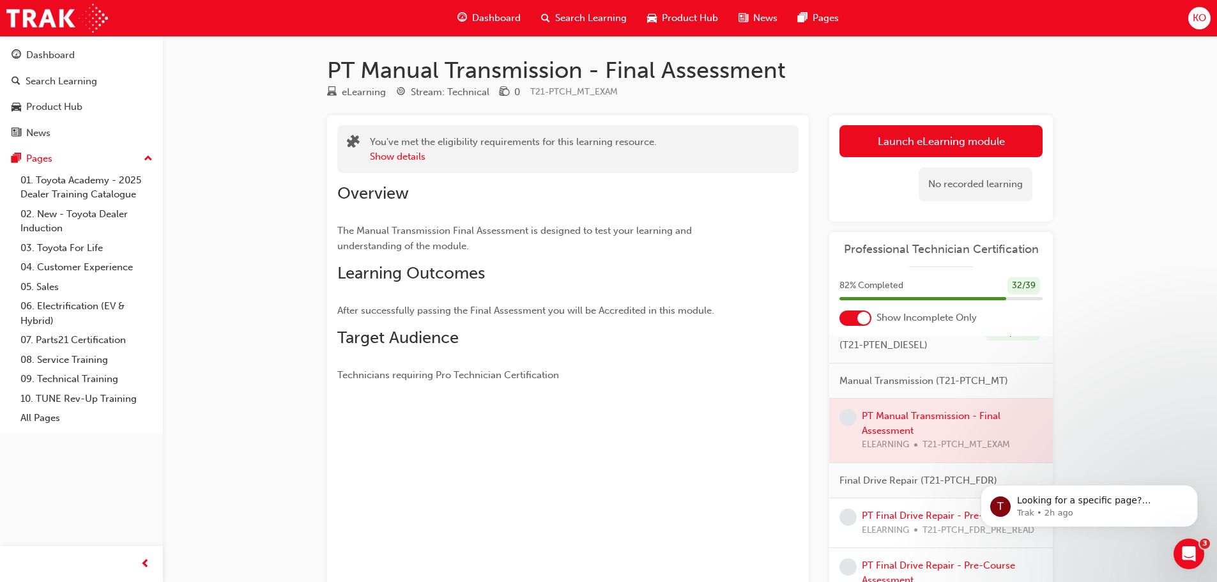
click at [901, 433] on div at bounding box center [941, 431] width 224 height 64
click at [901, 445] on div at bounding box center [941, 431] width 224 height 64
click at [878, 146] on button "Launch eLearning module" at bounding box center [940, 141] width 203 height 32
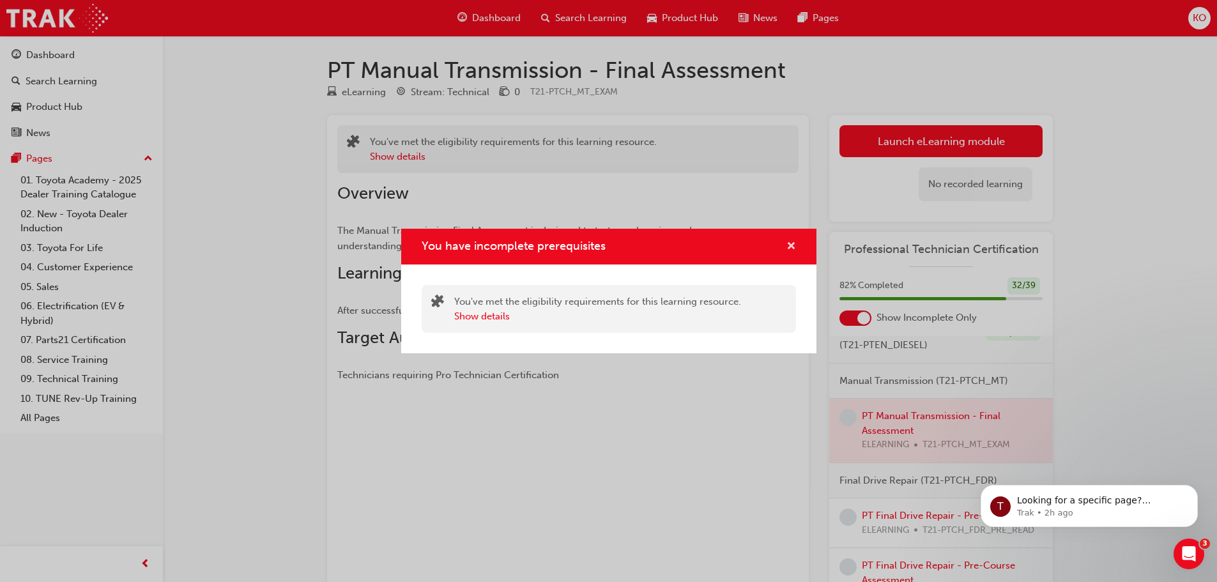
click at [792, 247] on span "cross-icon" at bounding box center [791, 246] width 10 height 11
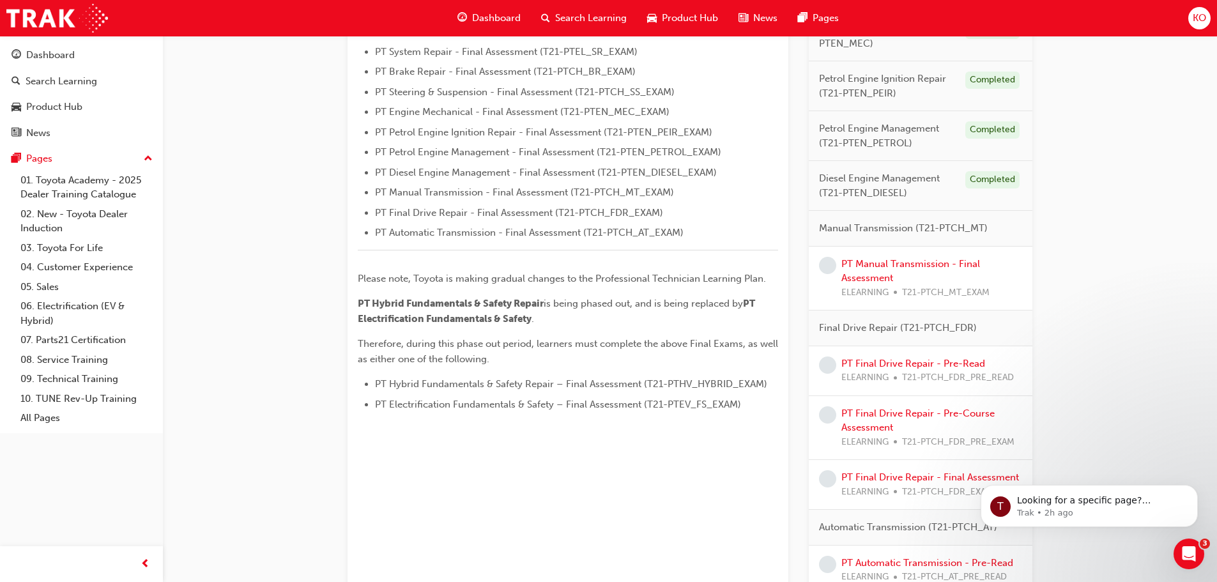
scroll to position [447, 0]
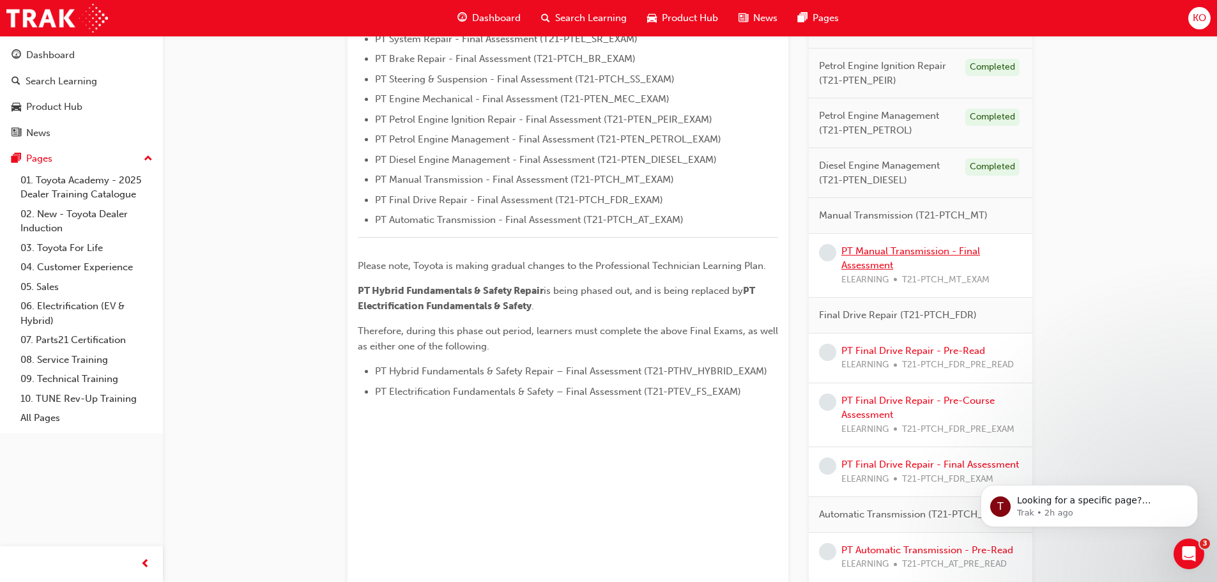
click at [871, 249] on link "PT Manual Transmission - Final Assessment" at bounding box center [910, 258] width 139 height 26
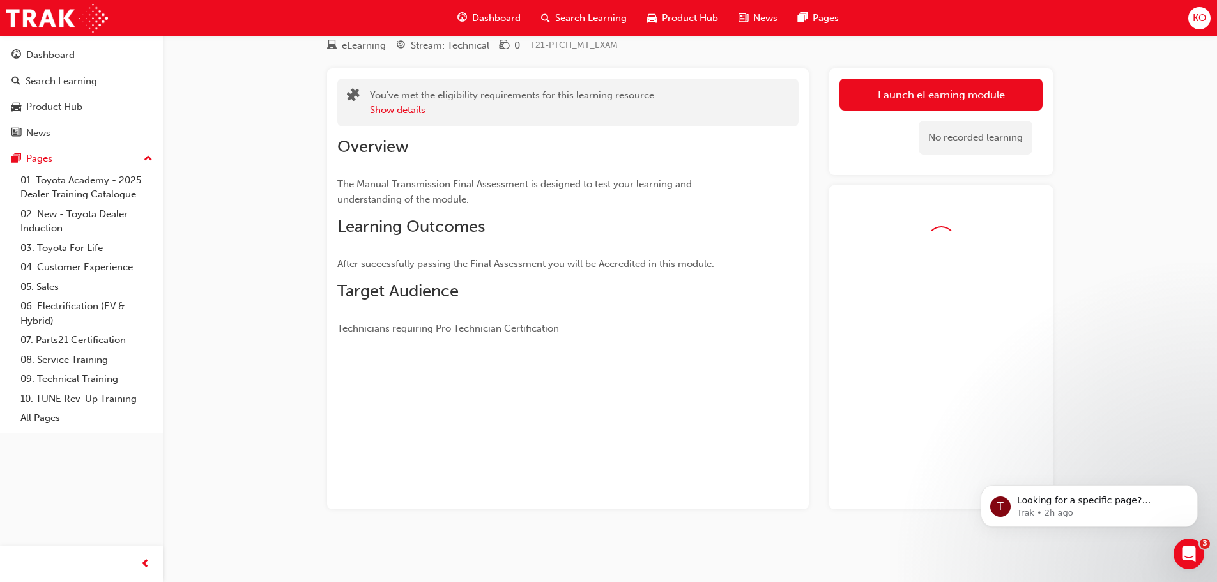
scroll to position [82, 0]
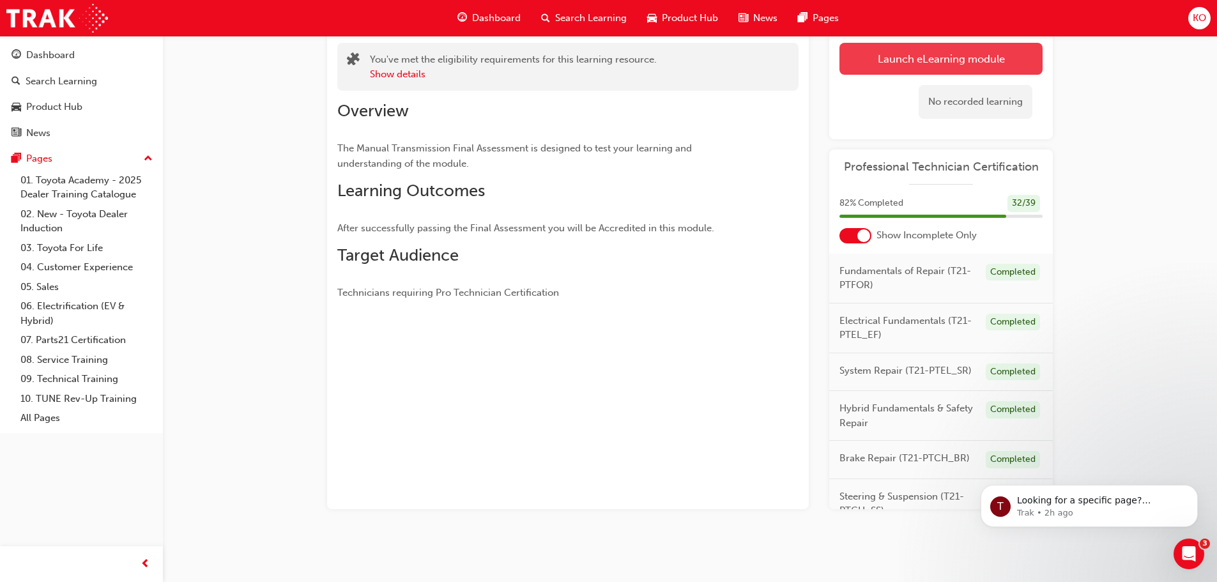
click at [887, 68] on link "Launch eLearning module" at bounding box center [940, 59] width 203 height 32
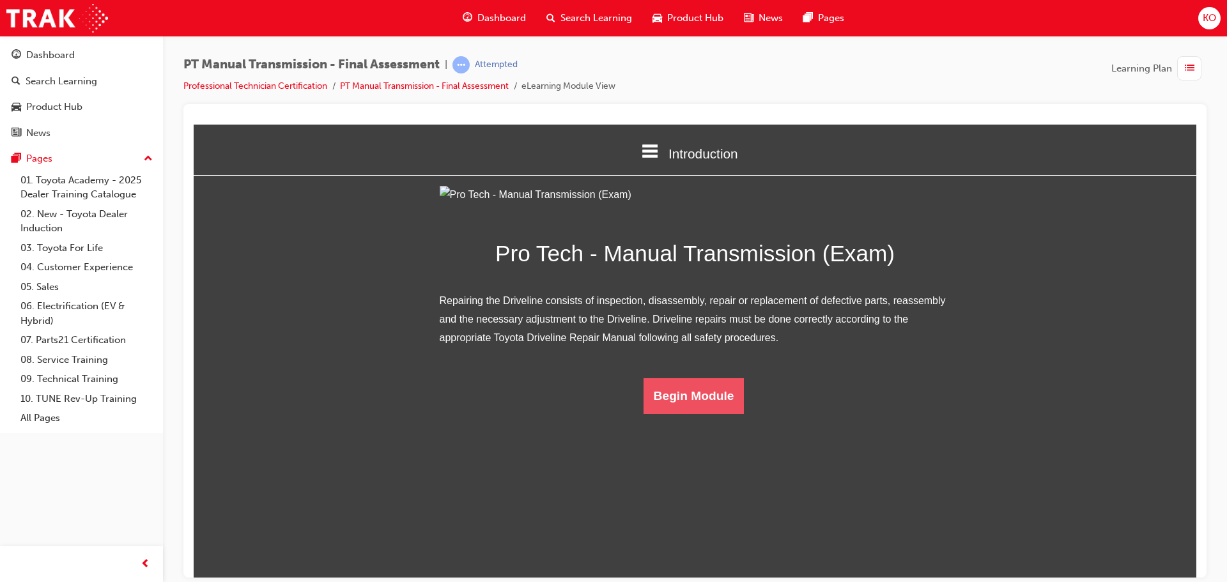
click at [716, 413] on button "Begin Module" at bounding box center [693, 396] width 101 height 36
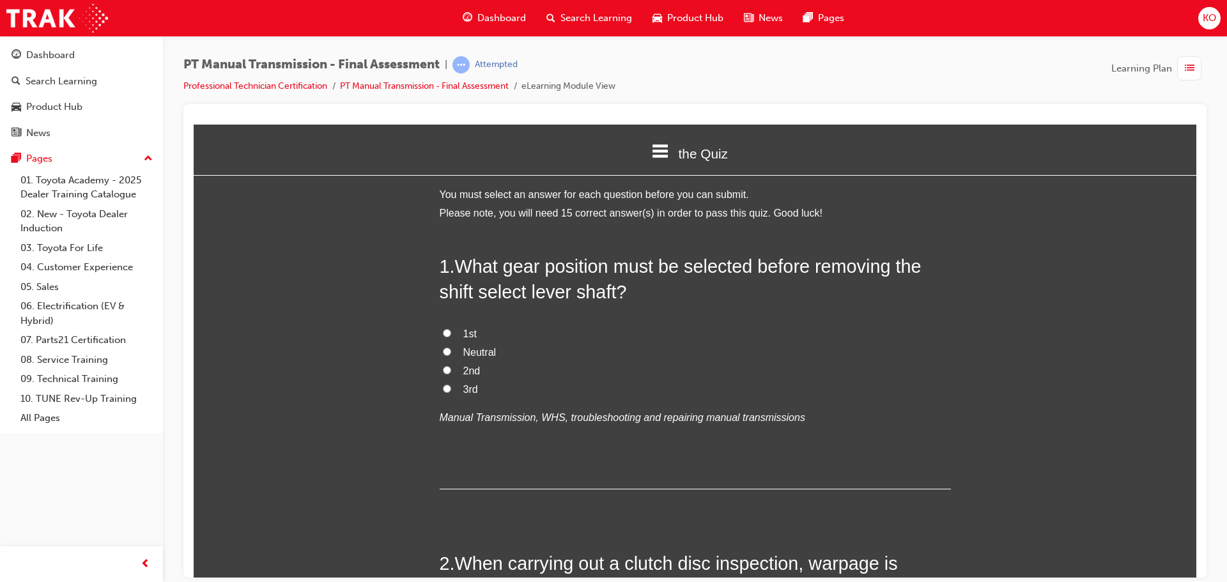
click at [440, 351] on label "Neutral" at bounding box center [695, 352] width 511 height 19
click at [443, 351] on input "Neutral" at bounding box center [447, 351] width 8 height 8
radio input "true"
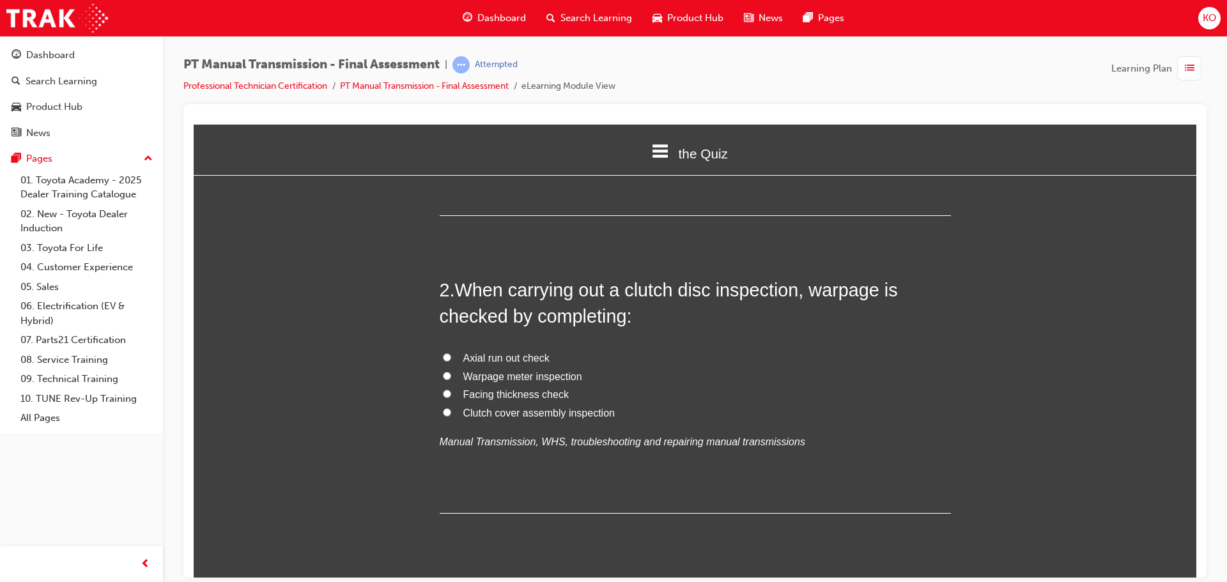
scroll to position [319, 0]
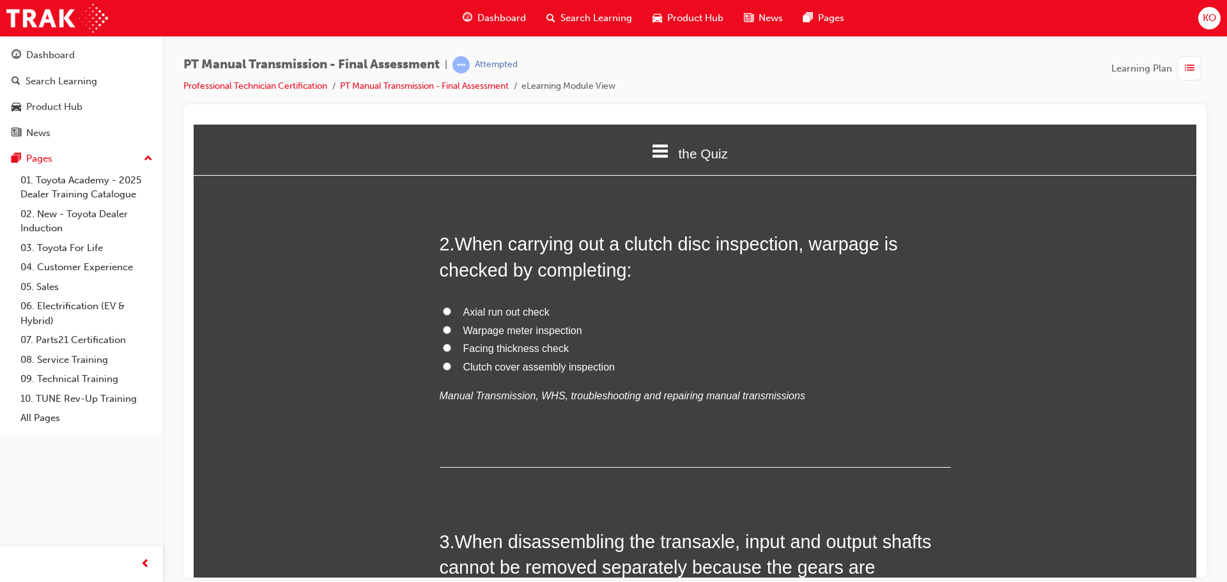
click at [443, 310] on input "Axial run out check" at bounding box center [447, 311] width 8 height 8
radio input "true"
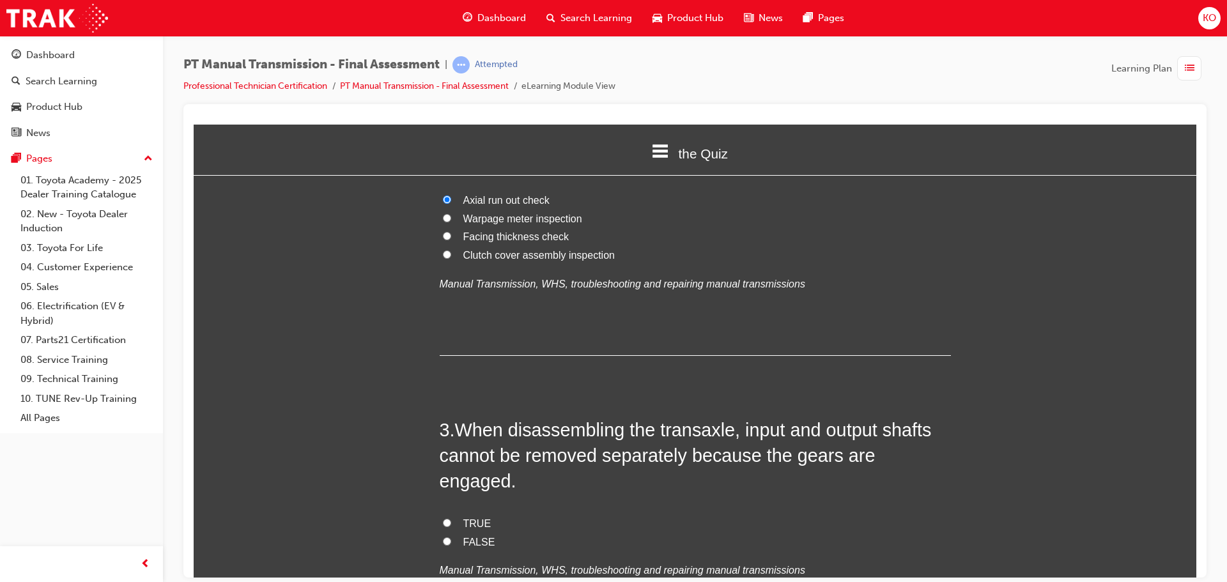
scroll to position [447, 0]
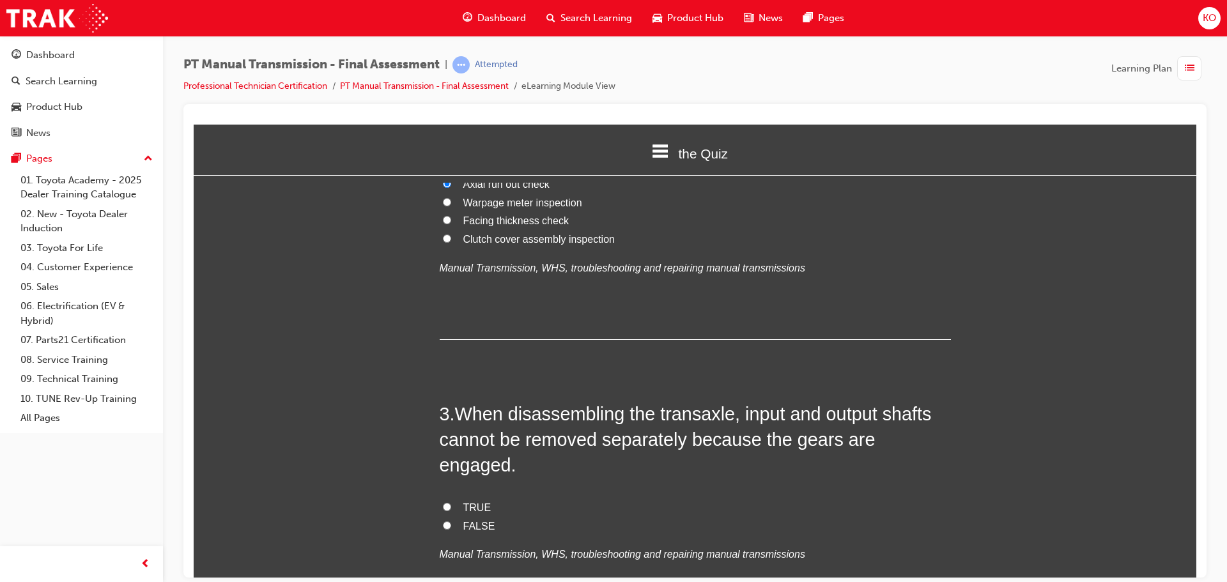
click at [443, 502] on input "TRUE" at bounding box center [447, 506] width 8 height 8
radio input "true"
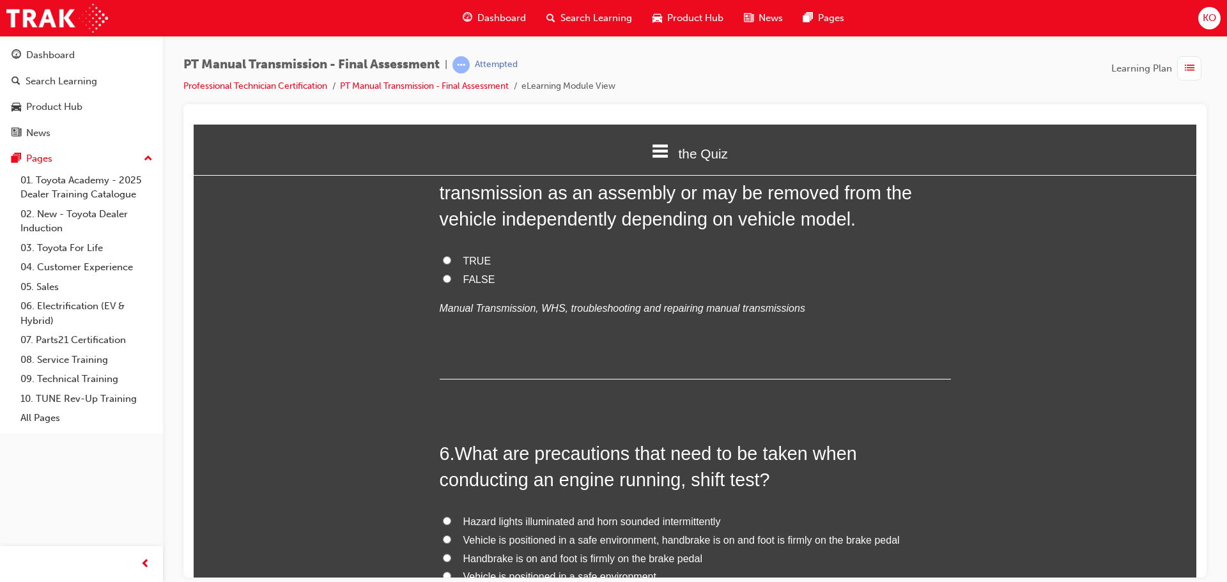
scroll to position [1342, 0]
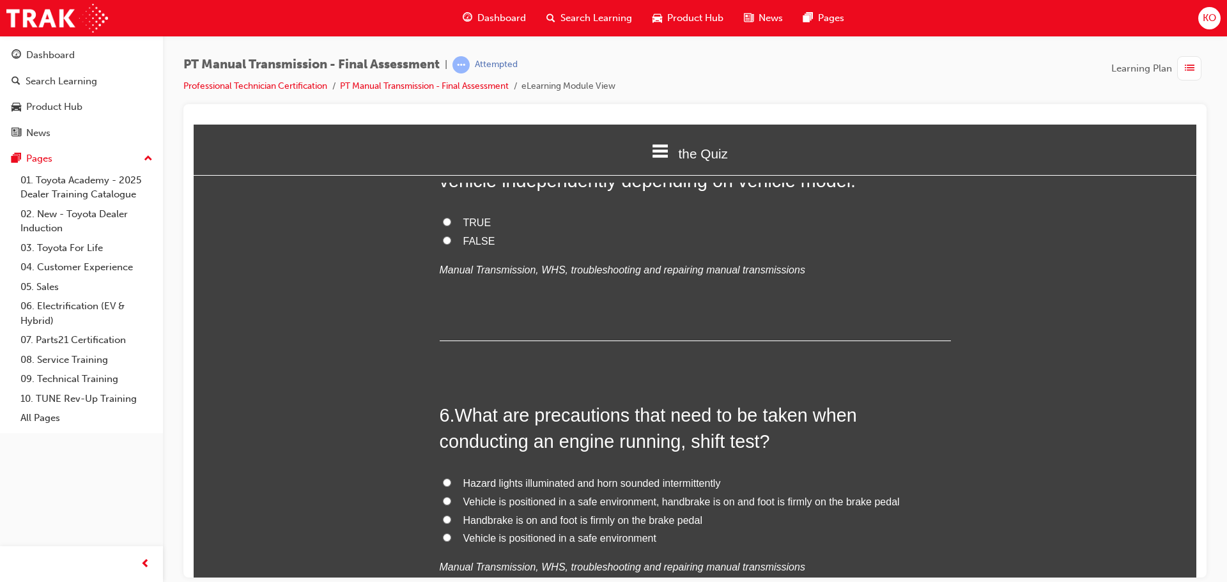
click at [443, 515] on input "Handbrake is on and foot is firmly on the brake pedal" at bounding box center [447, 519] width 8 height 8
radio input "true"
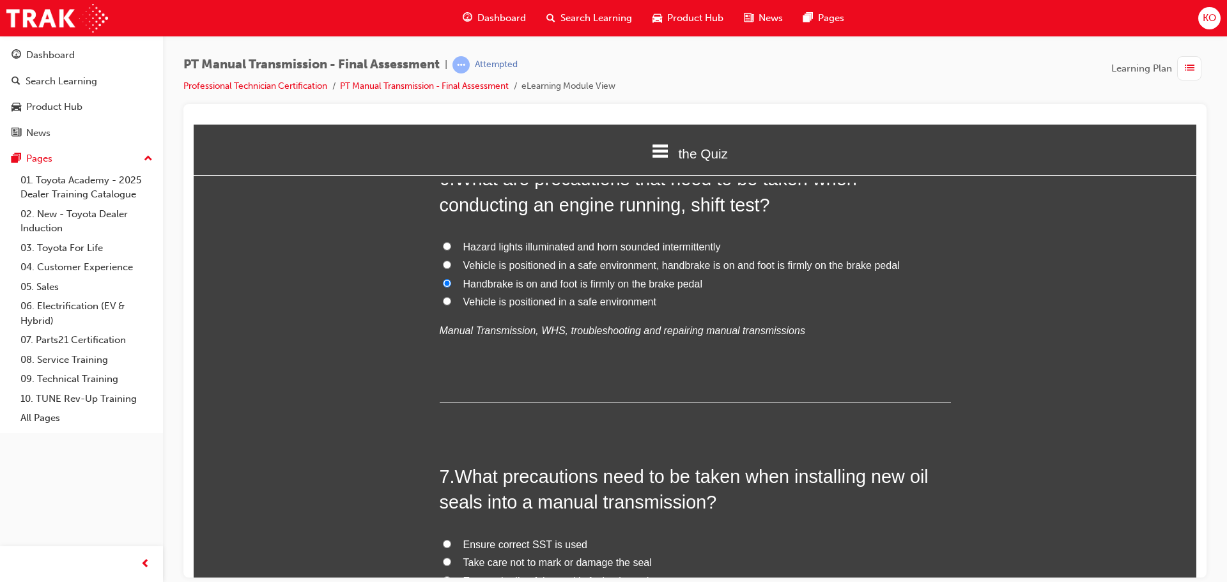
scroll to position [1661, 0]
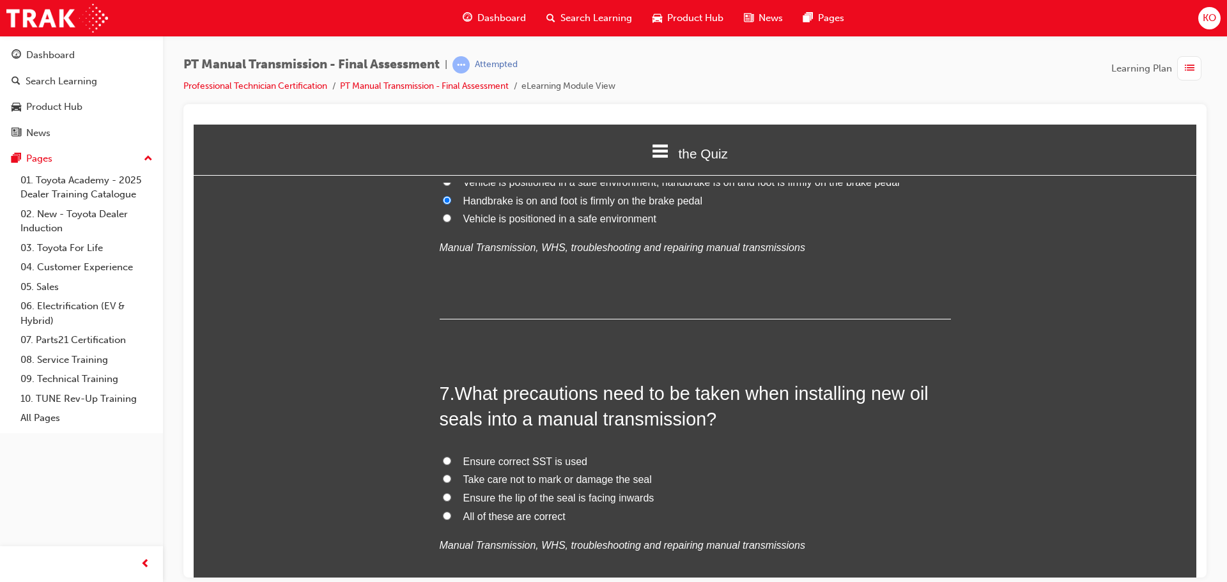
click at [443, 511] on input "All of these are correct" at bounding box center [447, 515] width 8 height 8
radio input "true"
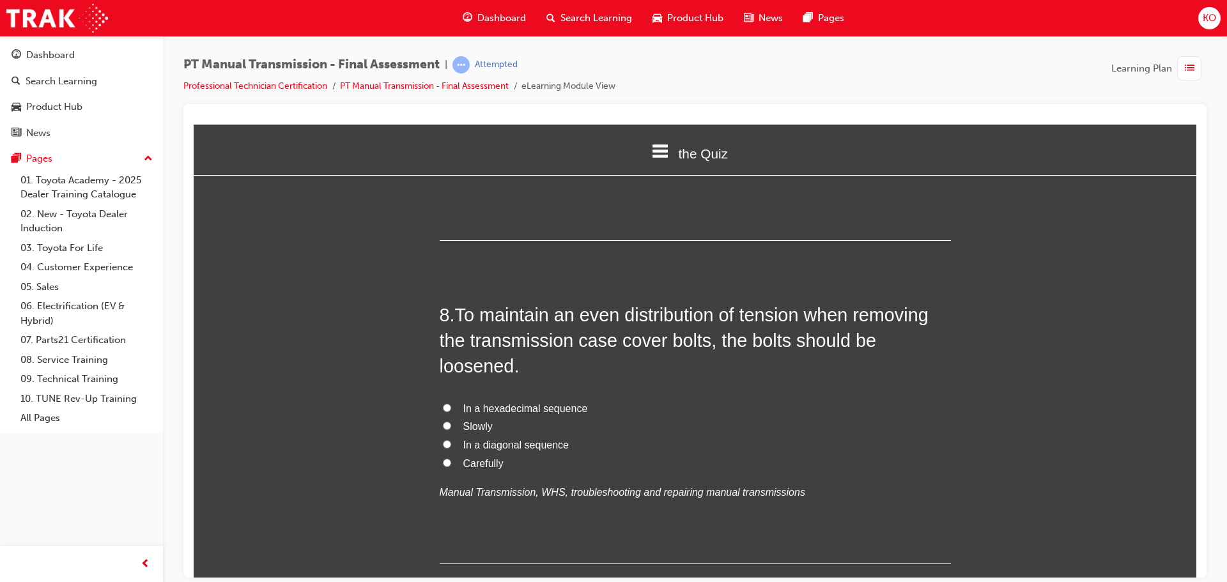
scroll to position [2044, 0]
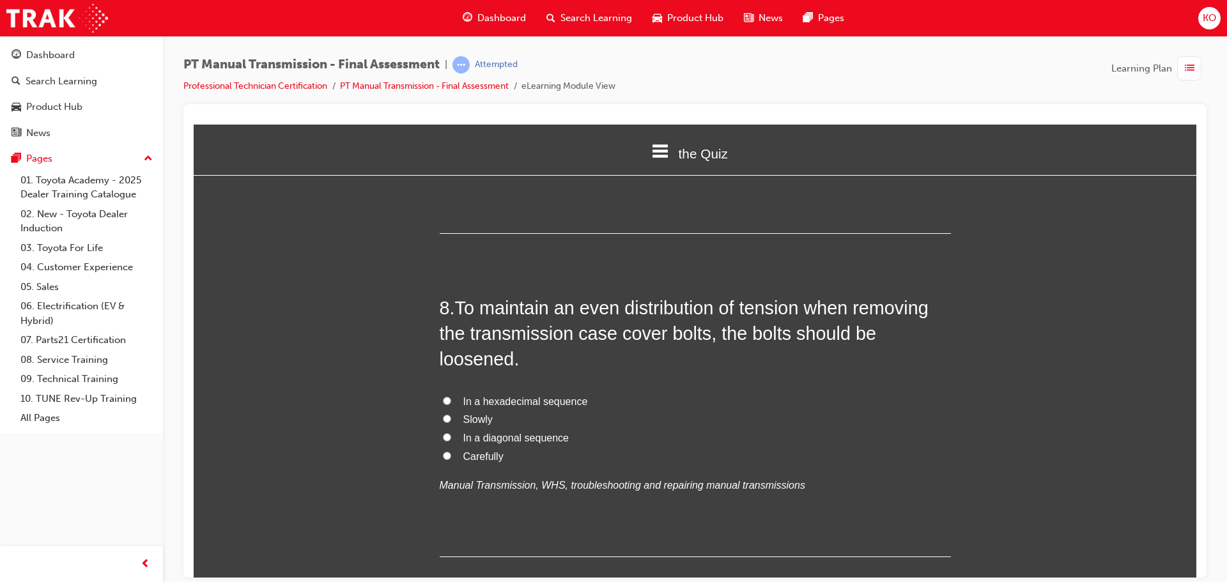
click at [446, 429] on label "In a diagonal sequence" at bounding box center [695, 438] width 511 height 19
click at [446, 433] on input "In a diagonal sequence" at bounding box center [447, 437] width 8 height 8
radio input "true"
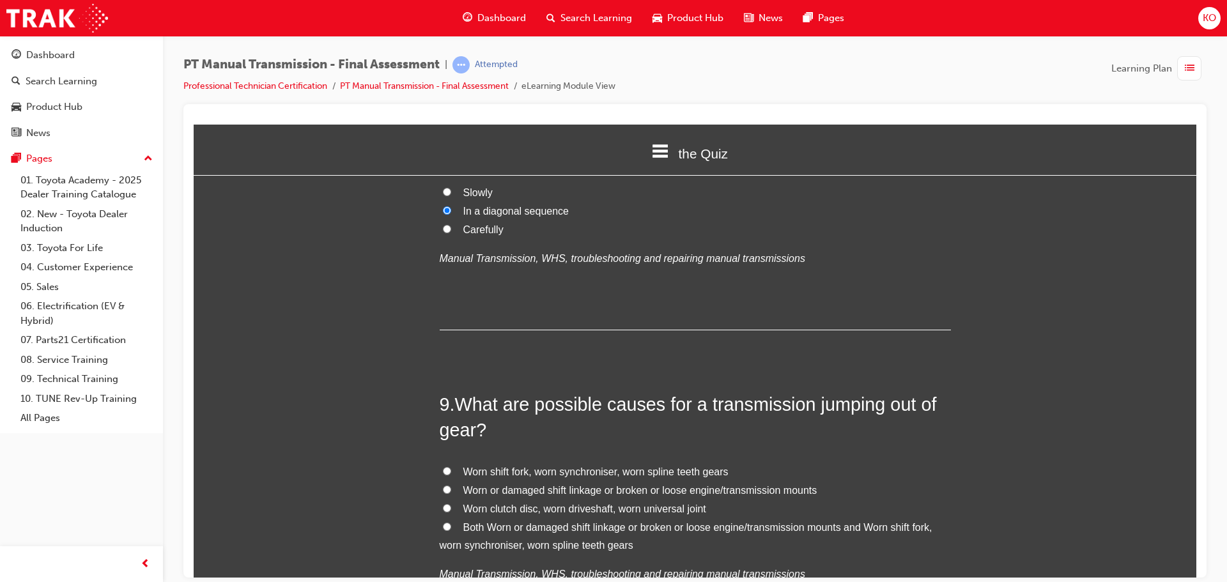
scroll to position [2300, 0]
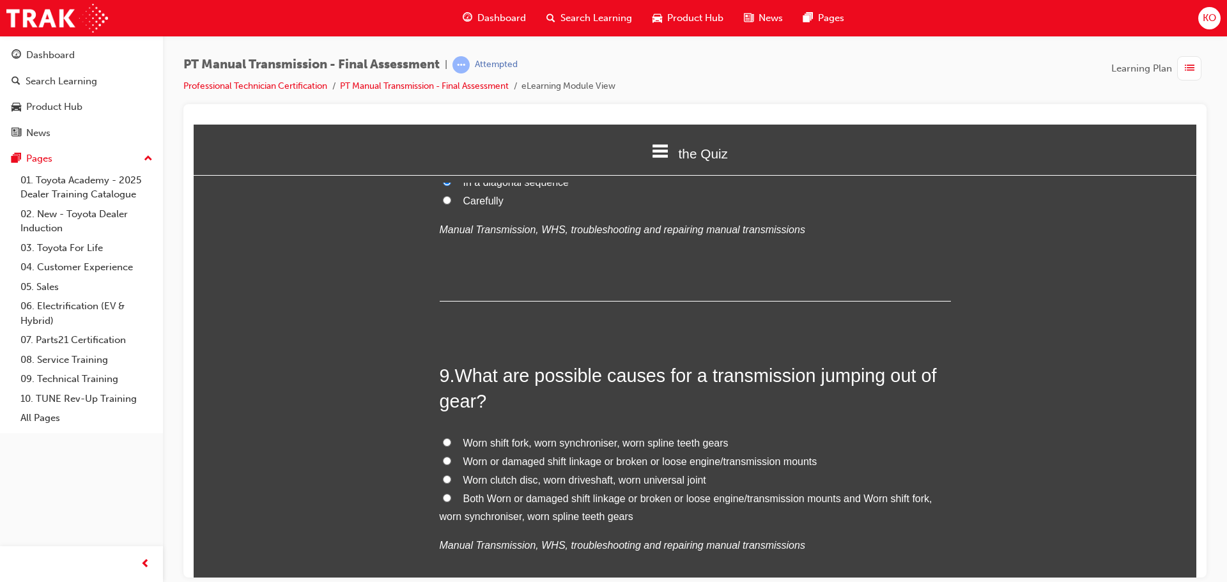
click at [443, 438] on input "Worn shift fork, worn synchroniser, worn spline teeth gears" at bounding box center [447, 442] width 8 height 8
radio input "true"
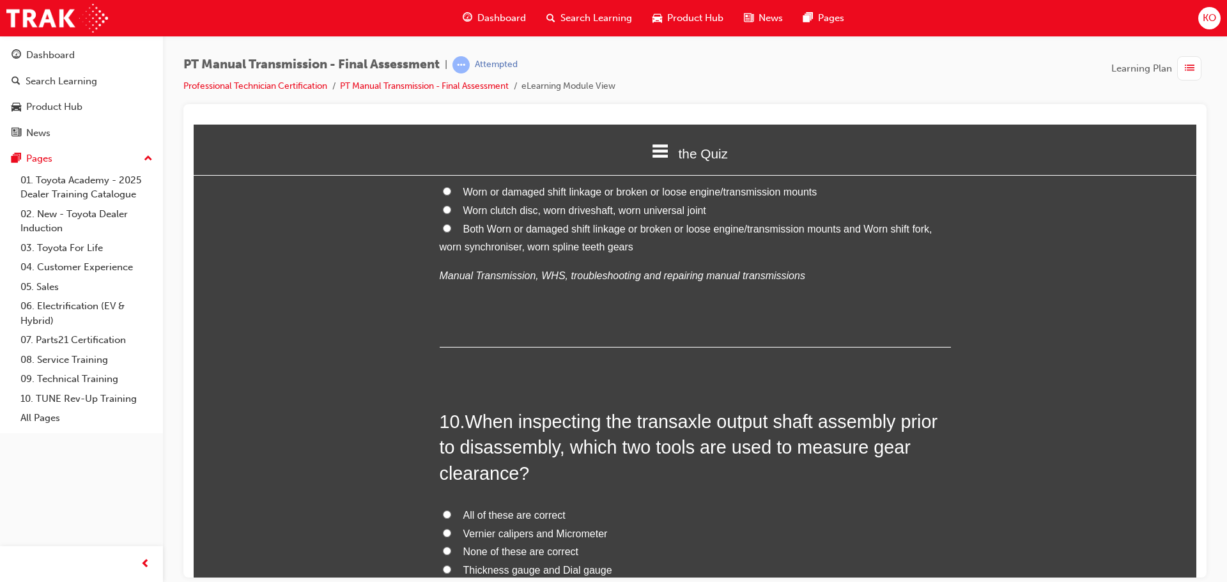
scroll to position [2732, 0]
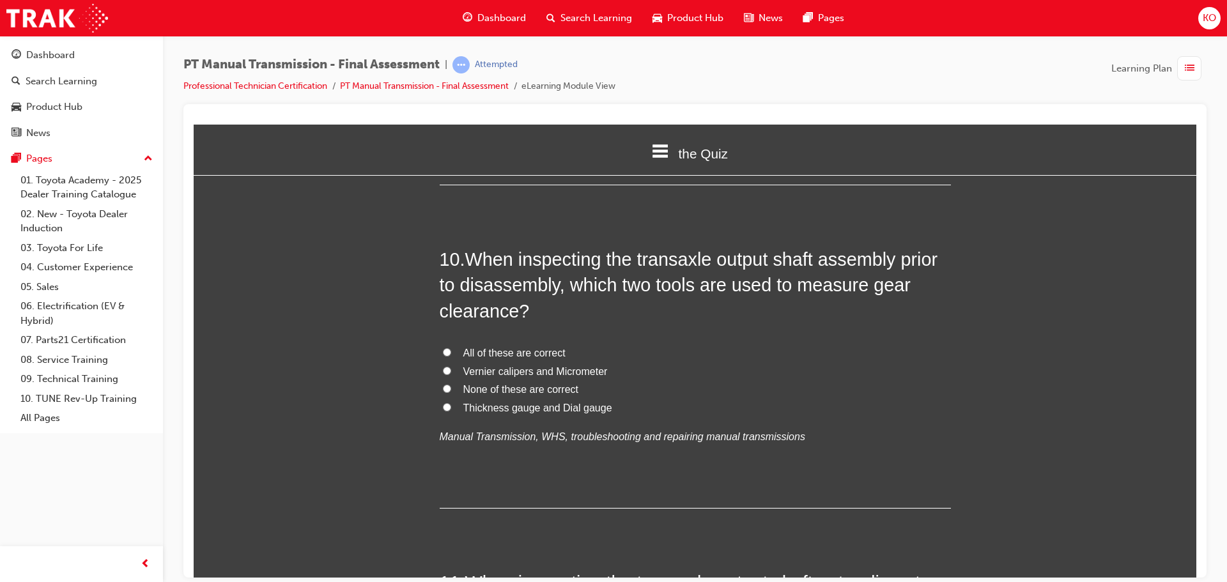
click at [443, 366] on input "Vernier calipers and Micrometer" at bounding box center [447, 370] width 8 height 8
radio input "true"
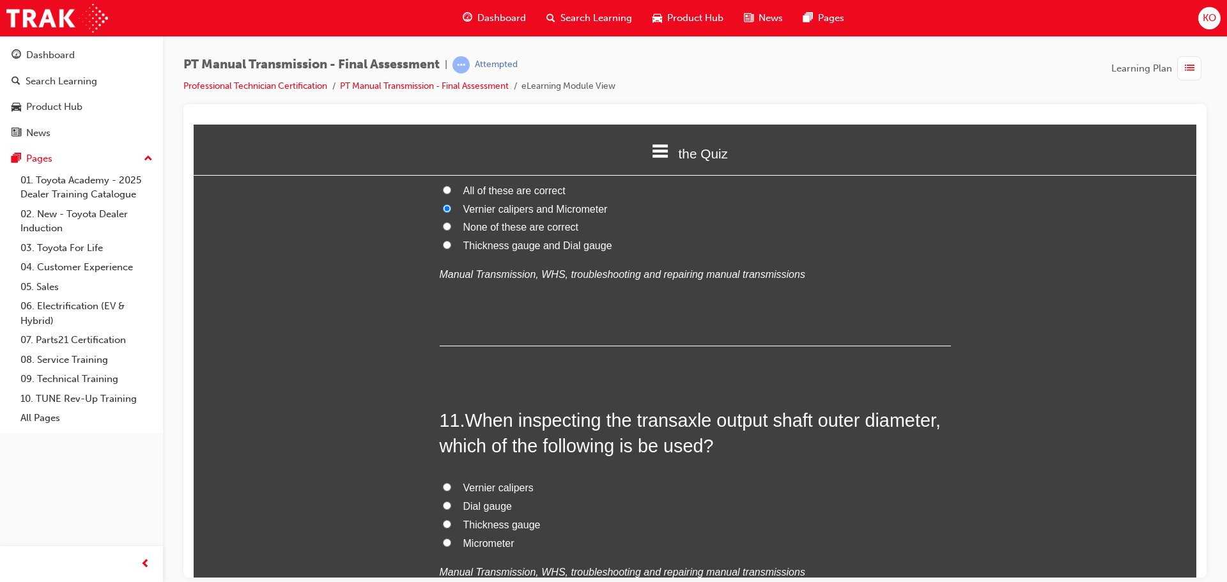
scroll to position [2923, 0]
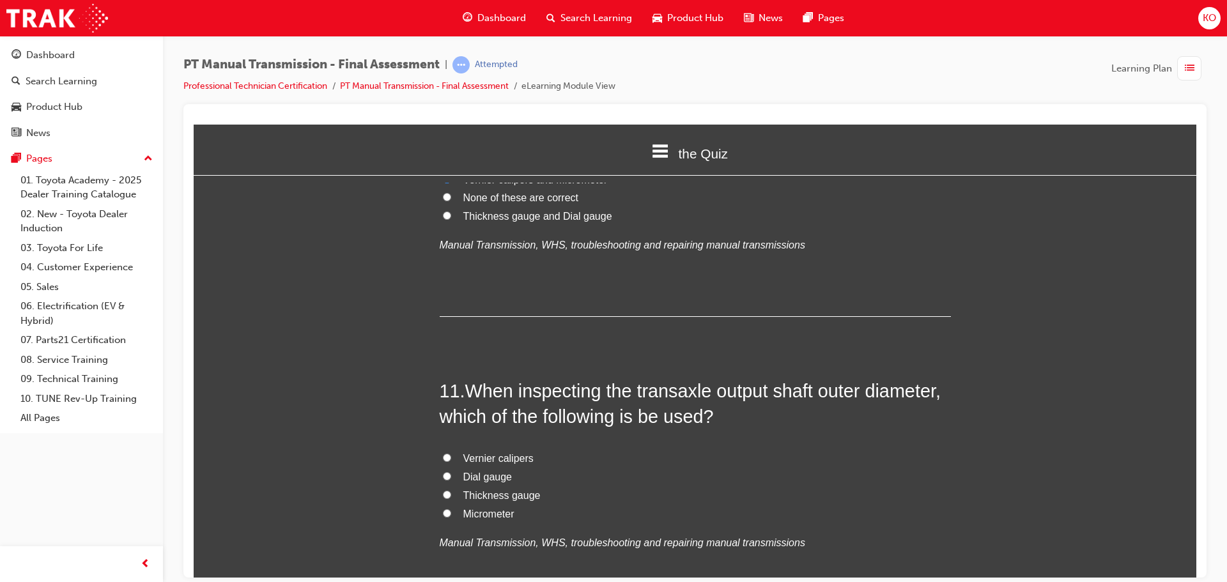
click at [443, 509] on input "Micrometer" at bounding box center [447, 513] width 8 height 8
radio input "true"
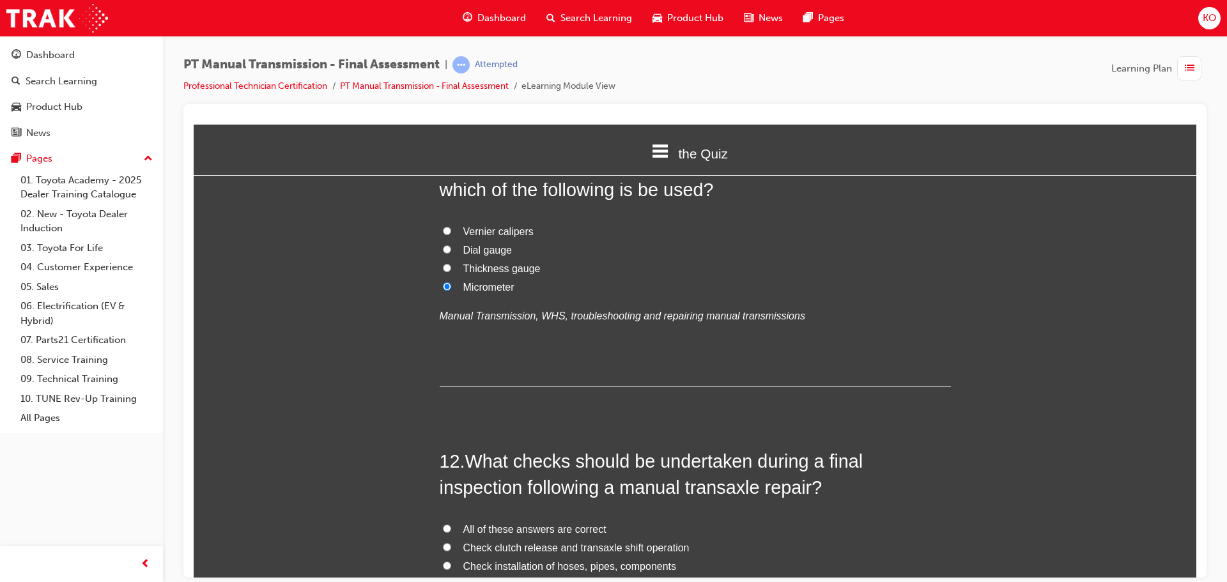
scroll to position [3179, 0]
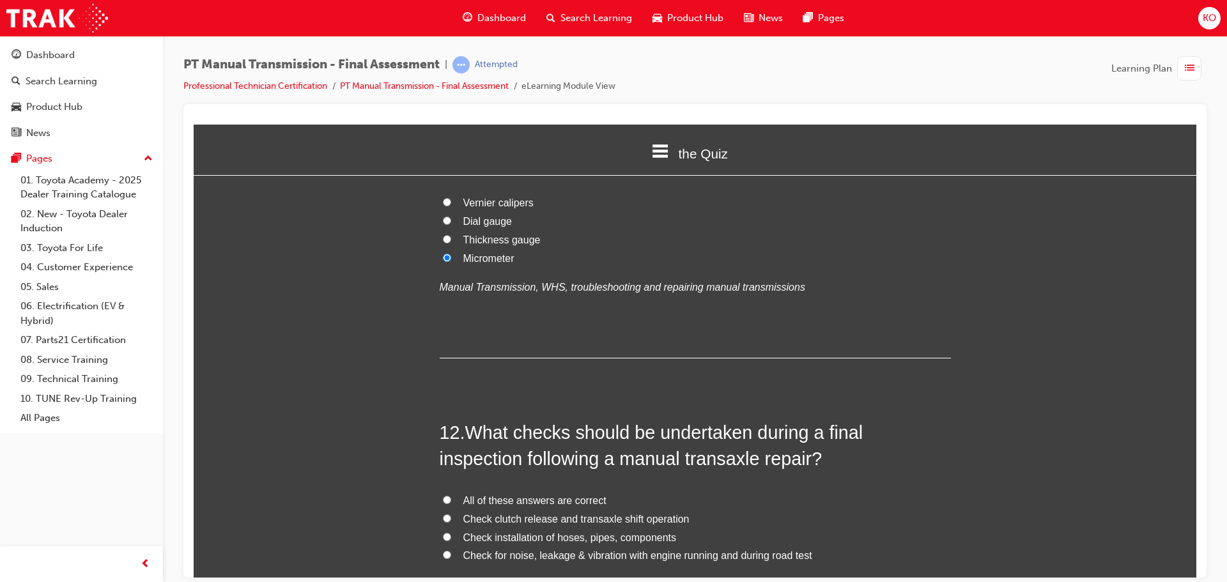
click at [443, 495] on input "All of these answers are correct" at bounding box center [447, 499] width 8 height 8
radio input "true"
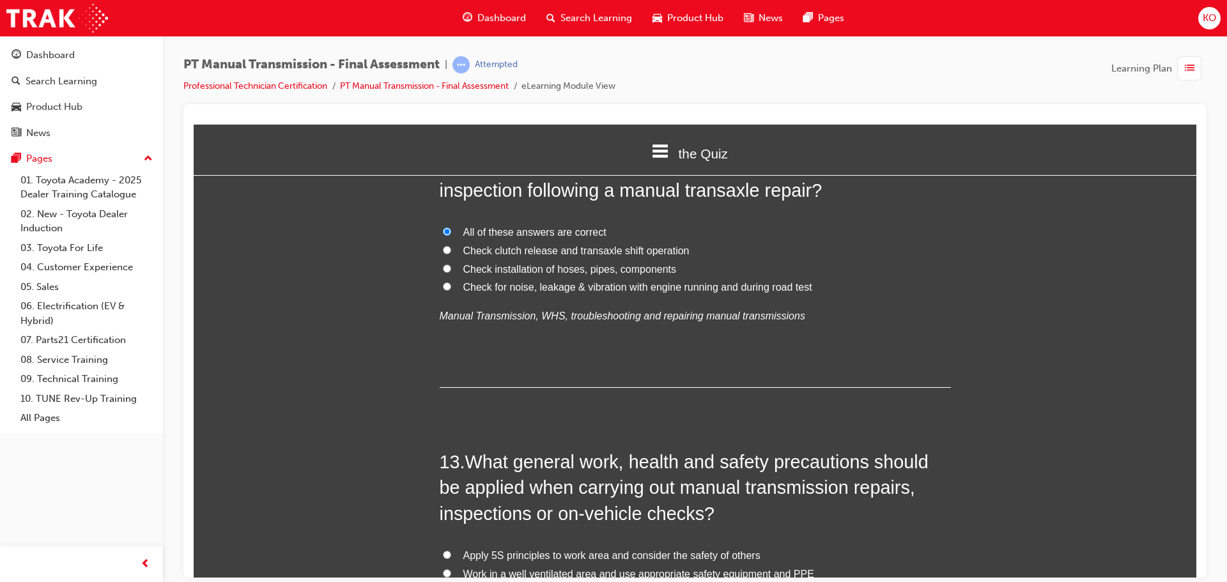
scroll to position [3498, 0]
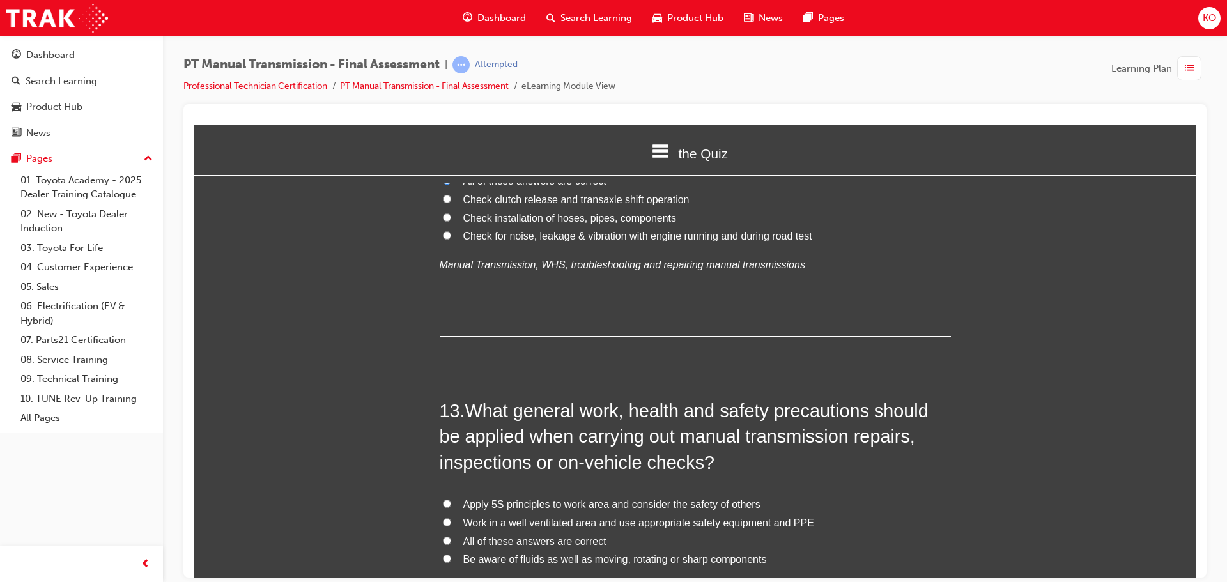
click at [443, 554] on input "Be aware of fluids as well as moving, rotating or sharp components" at bounding box center [447, 558] width 8 height 8
radio input "true"
click at [443, 536] on input "All of these answers are correct" at bounding box center [447, 540] width 8 height 8
radio input "true"
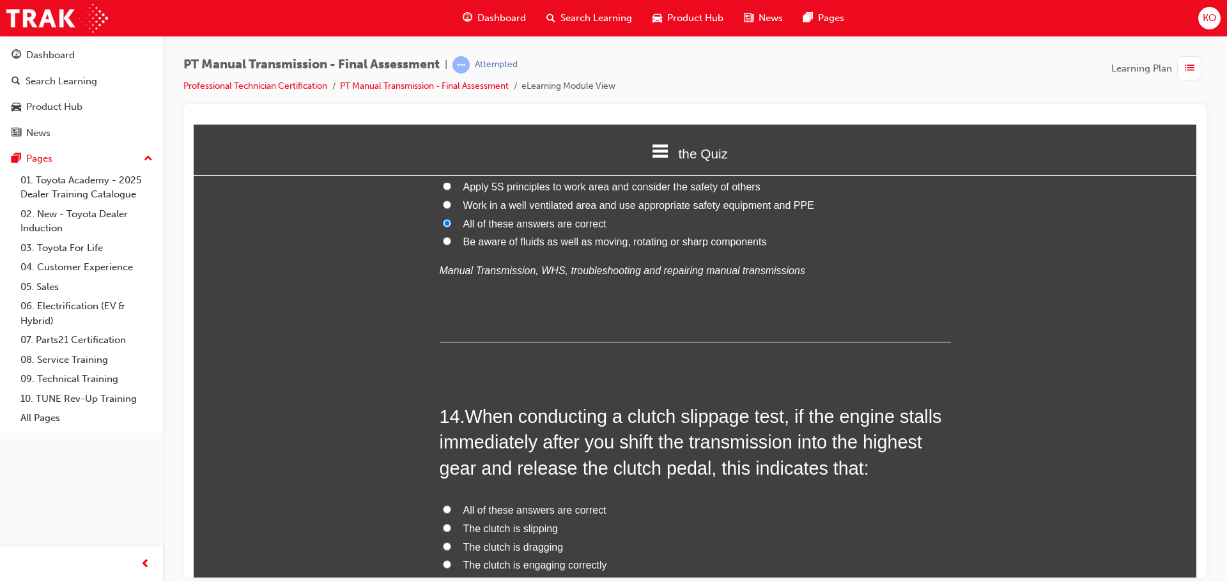
scroll to position [3818, 0]
click at [445, 558] on input "The clutch is engaging correctly" at bounding box center [447, 562] width 8 height 8
radio input "true"
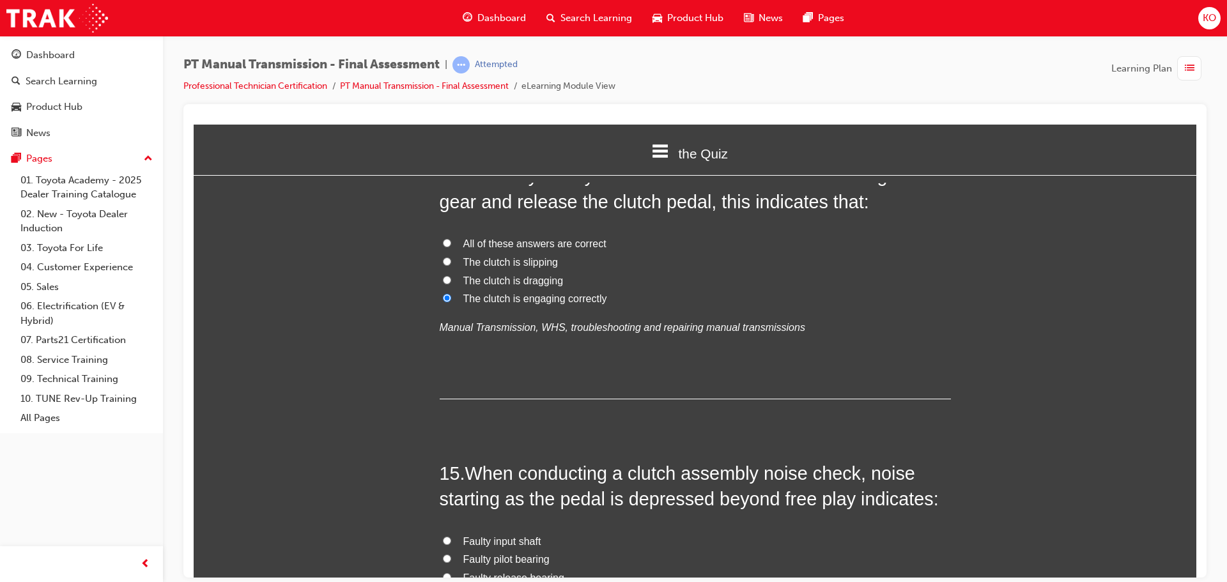
scroll to position [4137, 0]
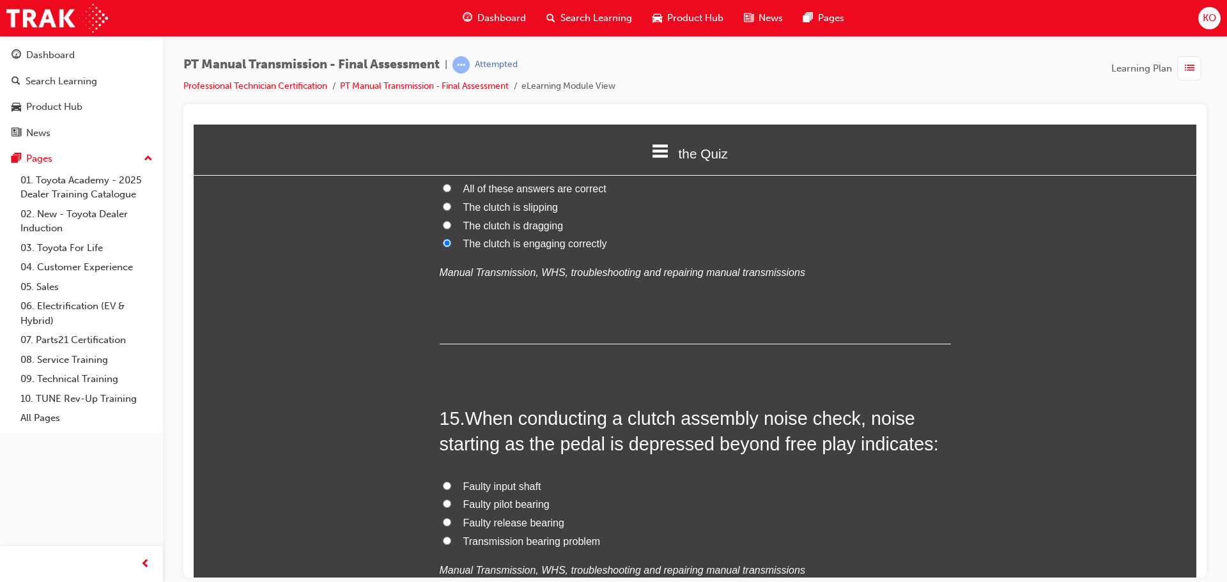
click at [451, 514] on label "Faulty release bearing" at bounding box center [695, 523] width 511 height 19
click at [451, 517] on input "Faulty release bearing" at bounding box center [447, 521] width 8 height 8
radio input "true"
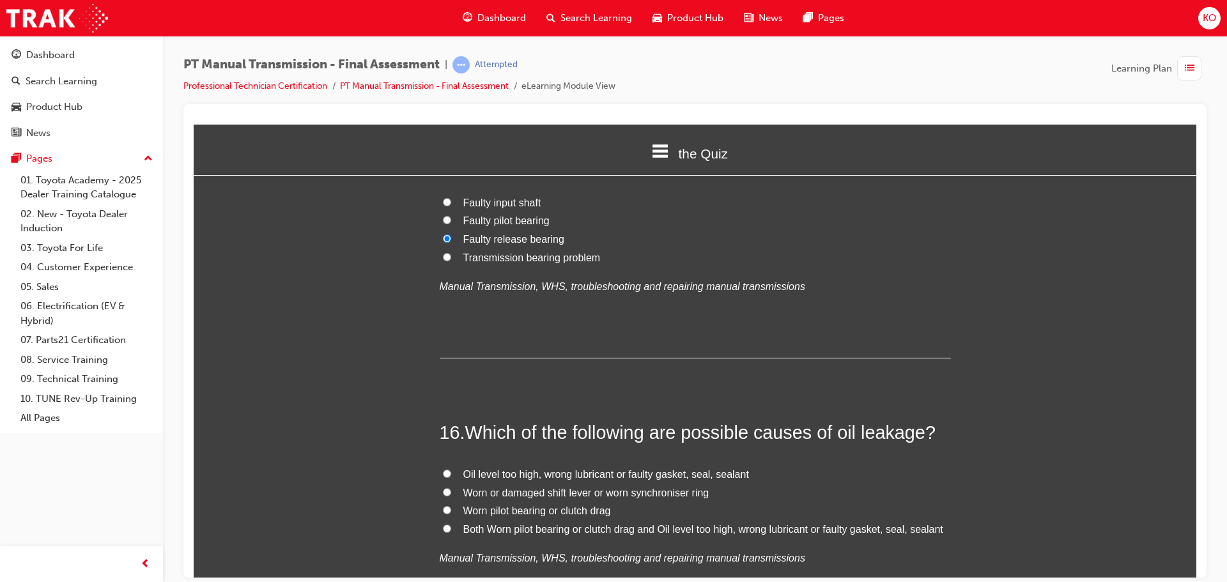
scroll to position [4457, 0]
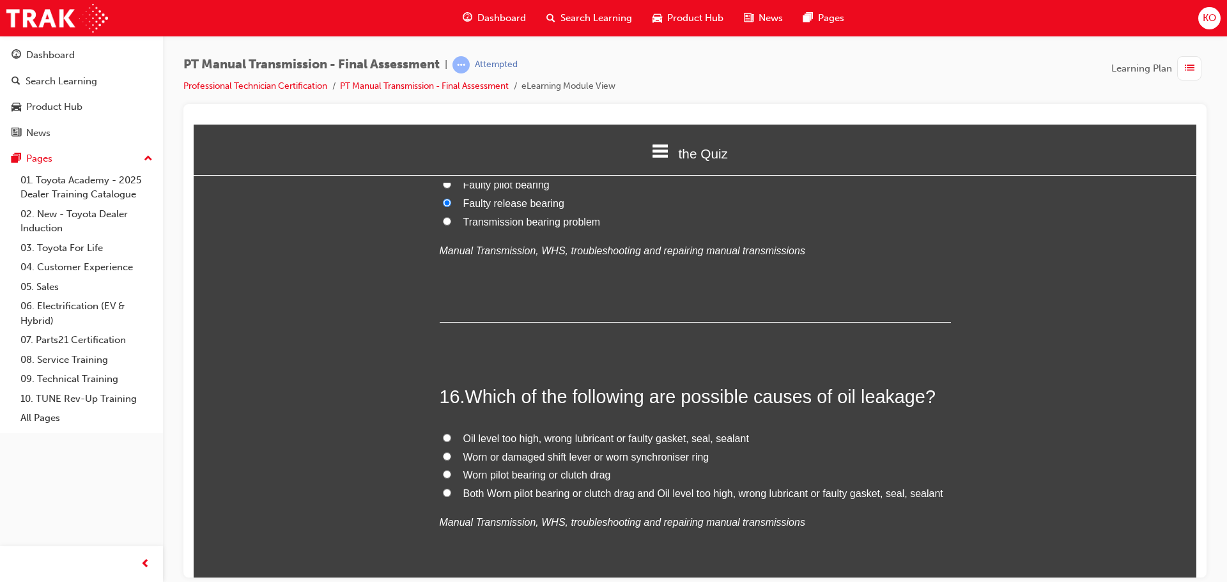
click at [443, 433] on input "Oil level too high, wrong lubricant or faulty gasket, seal, sealant" at bounding box center [447, 437] width 8 height 8
radio input "true"
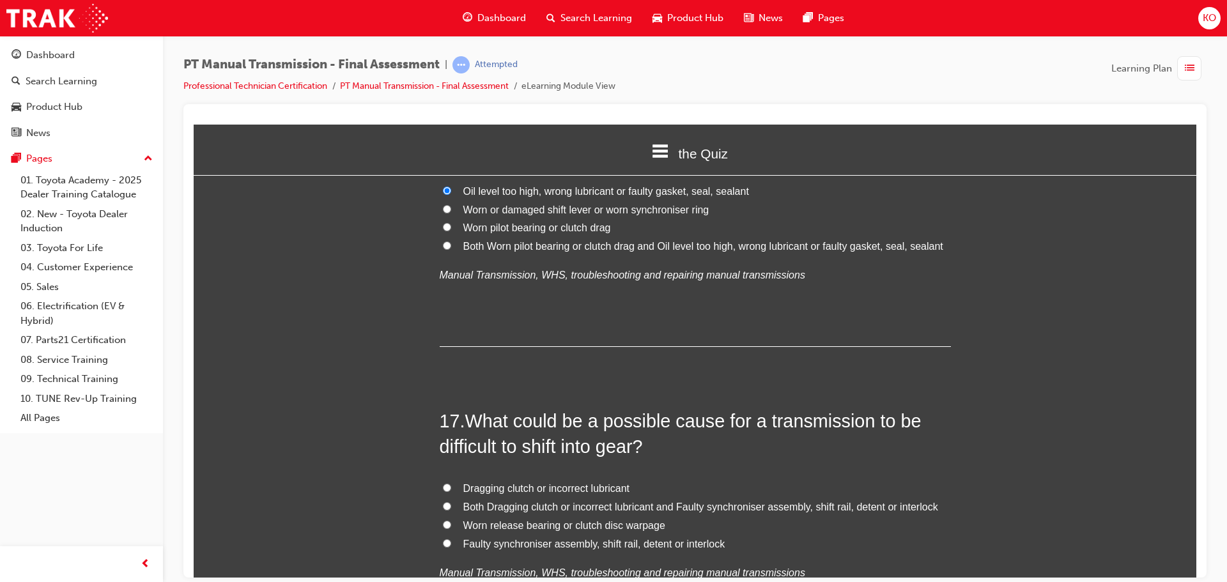
scroll to position [4712, 0]
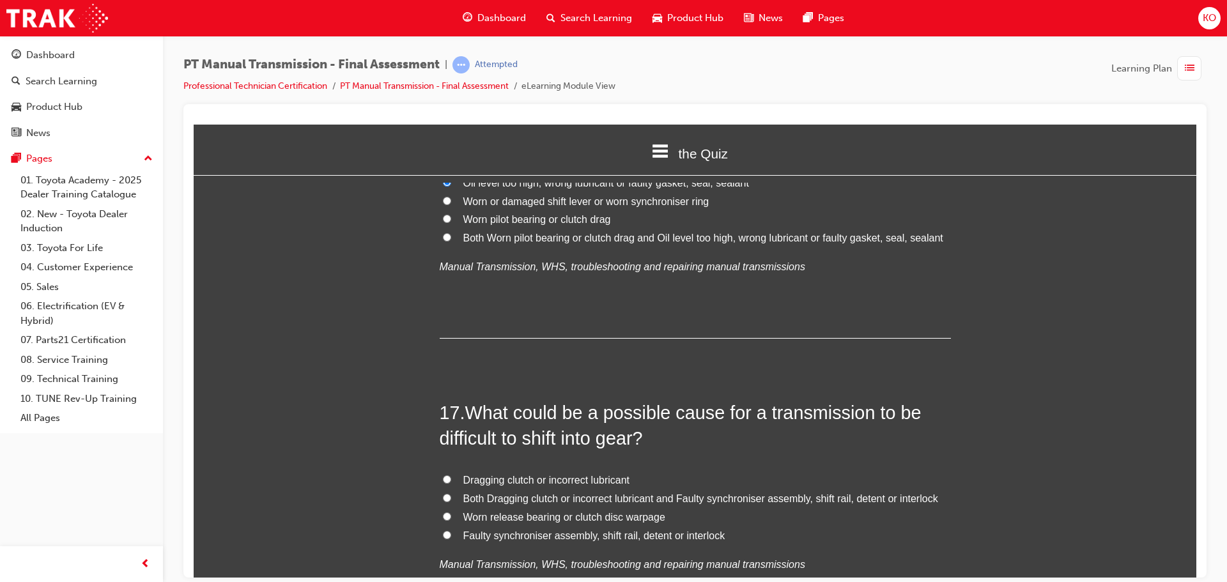
click at [444, 530] on input "Faulty synchroniser assembly, shift rail, detent or interlock" at bounding box center [447, 534] width 8 height 8
radio input "true"
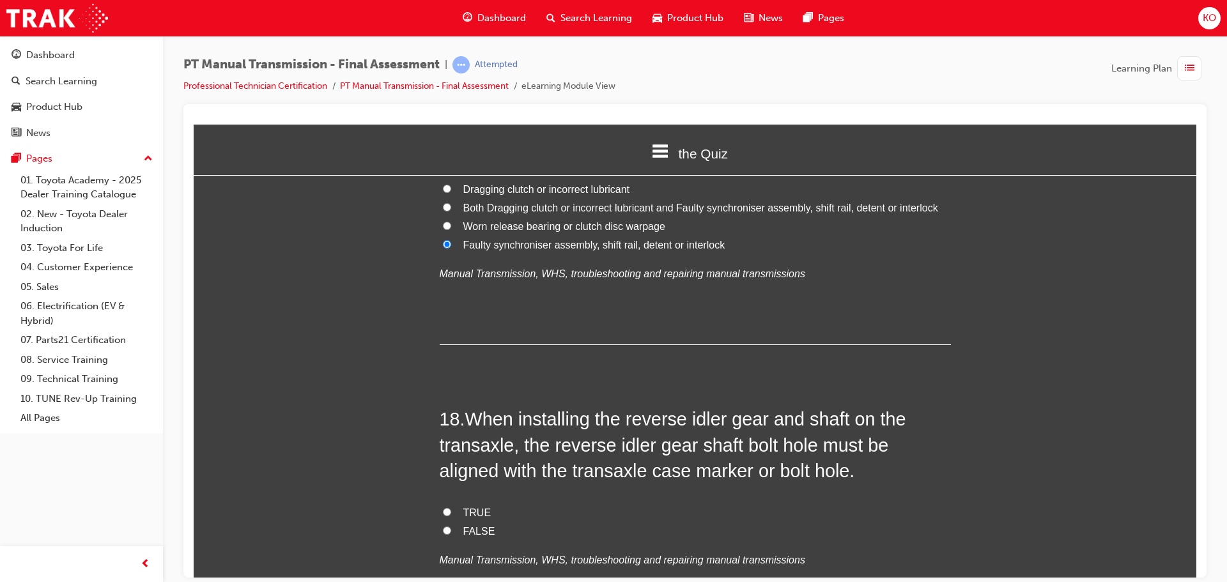
scroll to position [5096, 0]
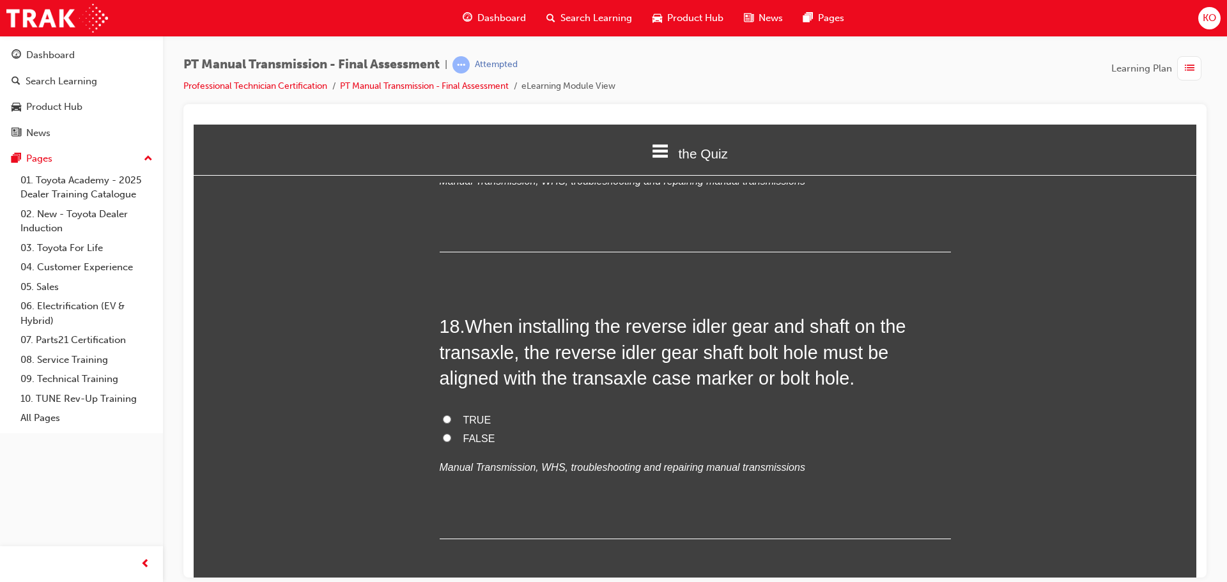
click at [443, 415] on input "TRUE" at bounding box center [447, 419] width 8 height 8
radio input "true"
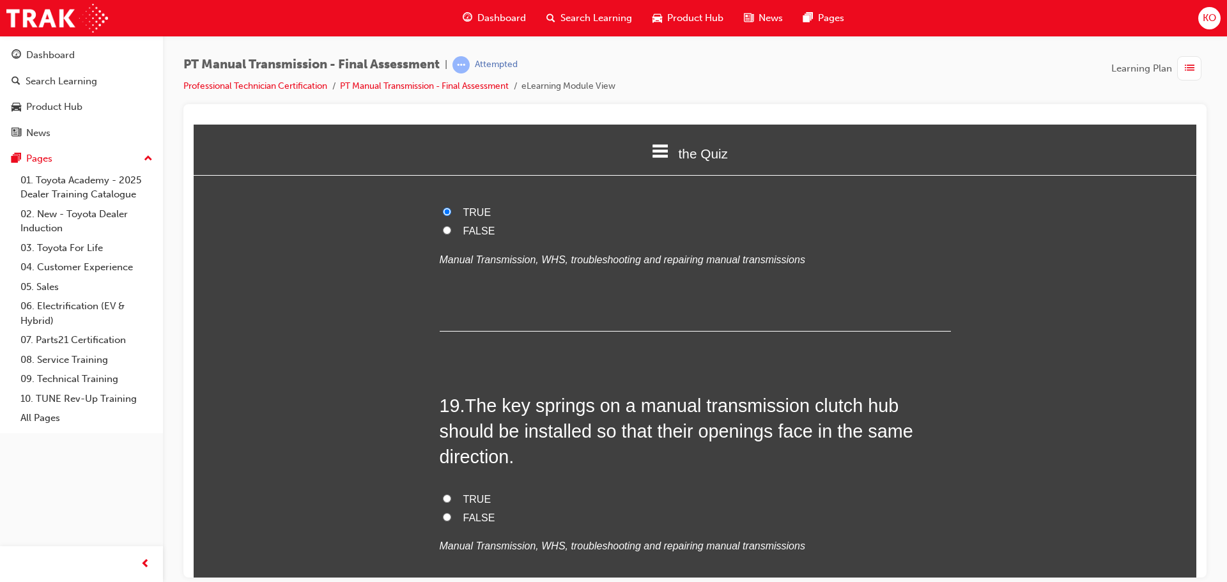
scroll to position [5415, 0]
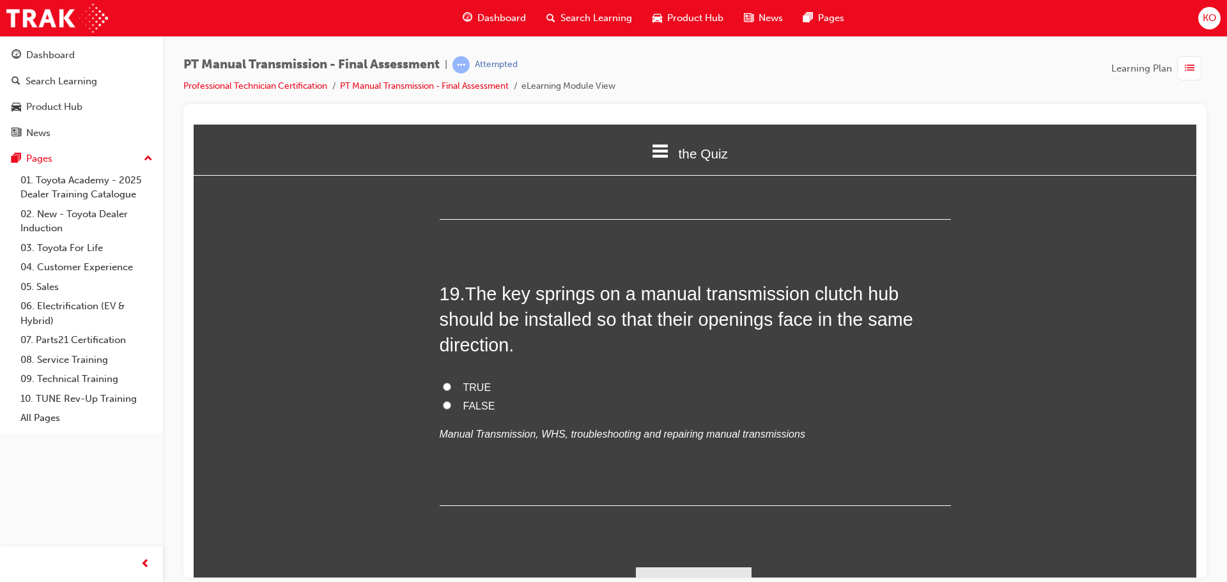
click at [443, 401] on input "FALSE" at bounding box center [447, 405] width 8 height 8
radio input "true"
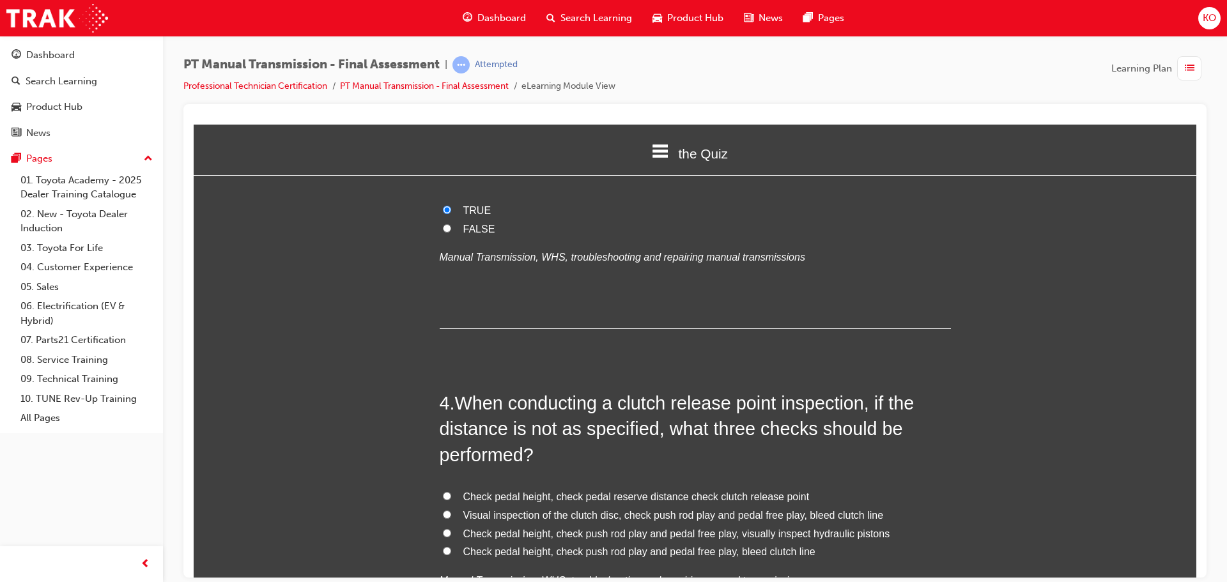
scroll to position [767, 0]
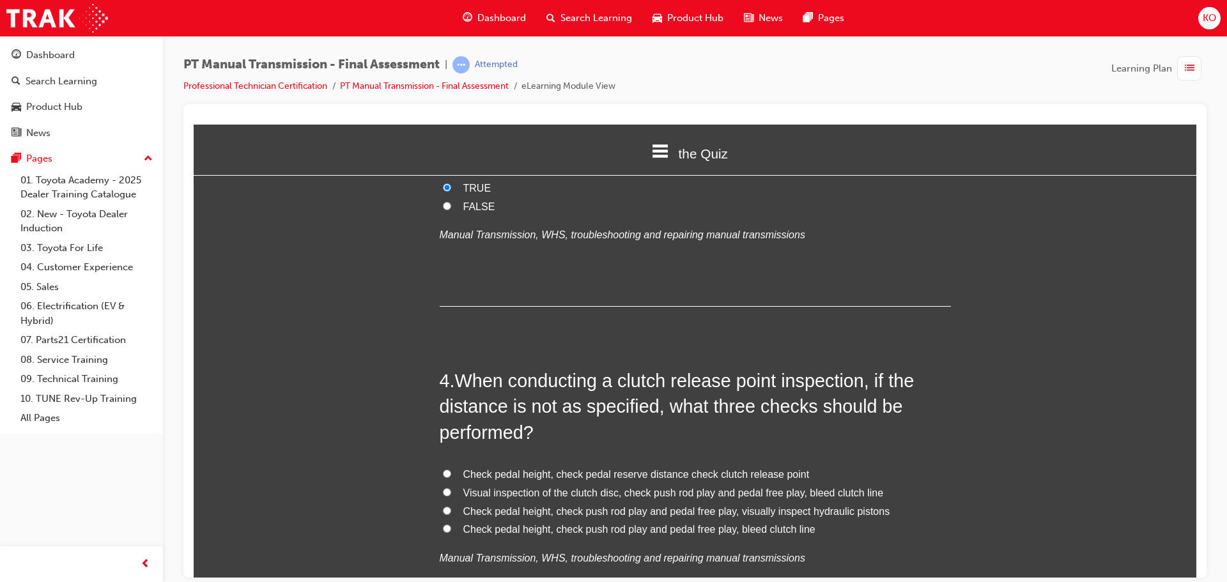
click at [443, 524] on input "Check pedal height, check push rod play and pedal free play, bleed clutch line" at bounding box center [447, 528] width 8 height 8
radio input "true"
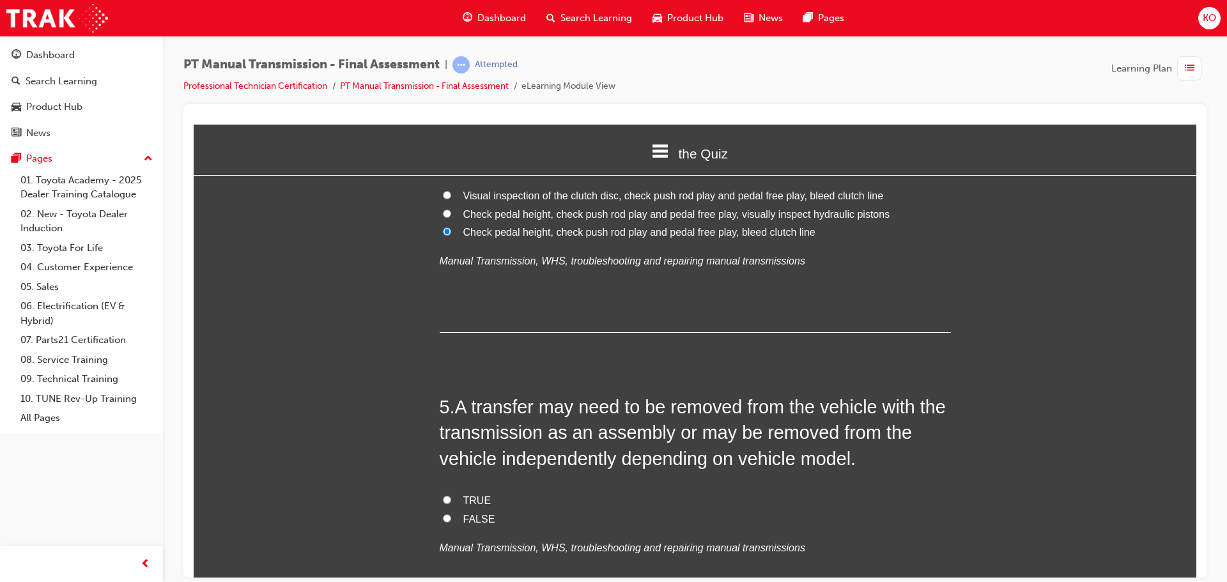
scroll to position [1086, 0]
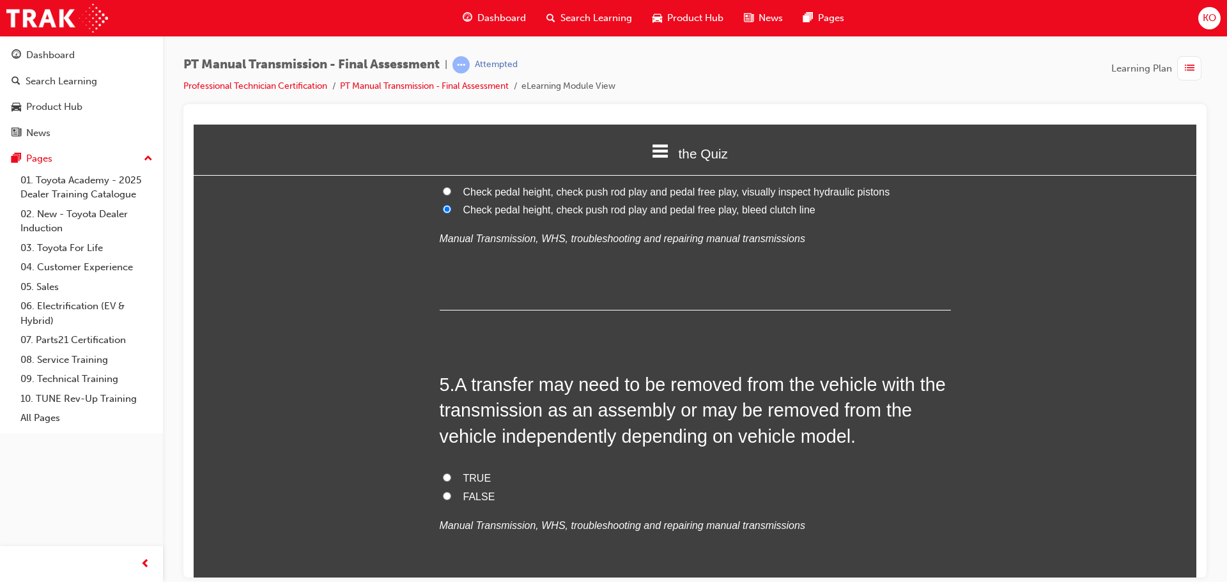
click at [443, 473] on input "TRUE" at bounding box center [447, 477] width 8 height 8
radio input "true"
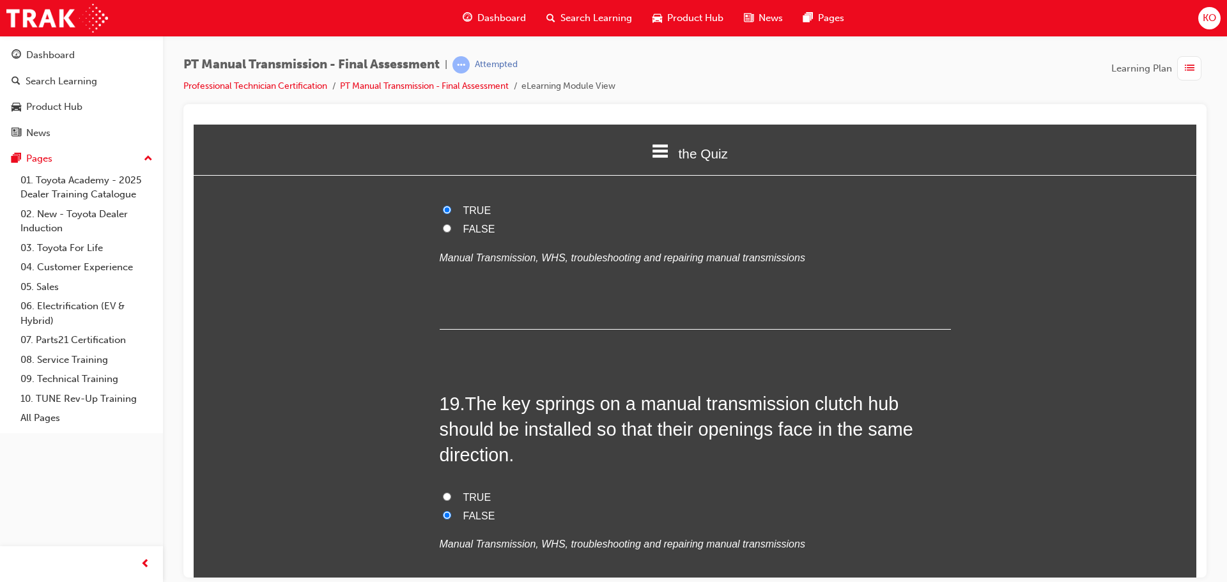
scroll to position [5415, 0]
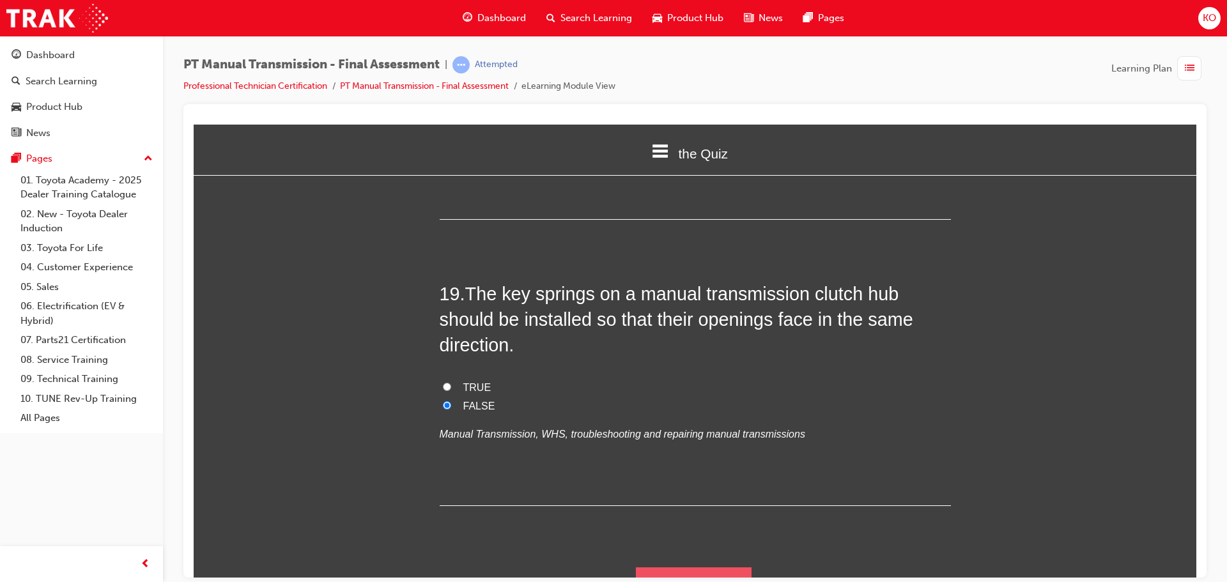
click at [721, 567] on button "Submit Answers" at bounding box center [694, 585] width 116 height 36
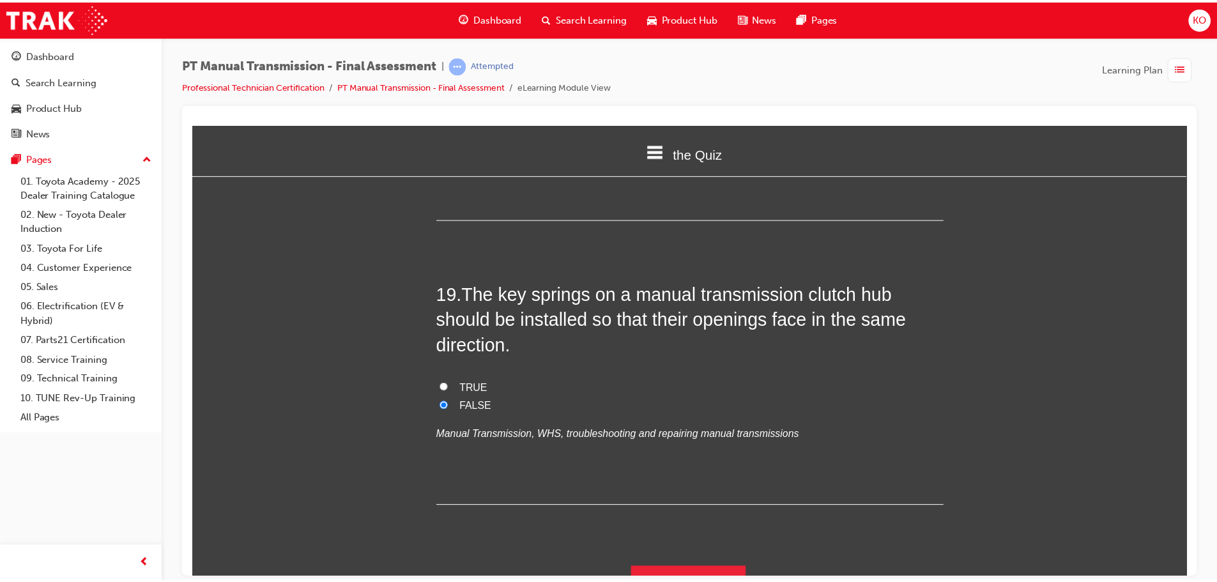
scroll to position [0, 0]
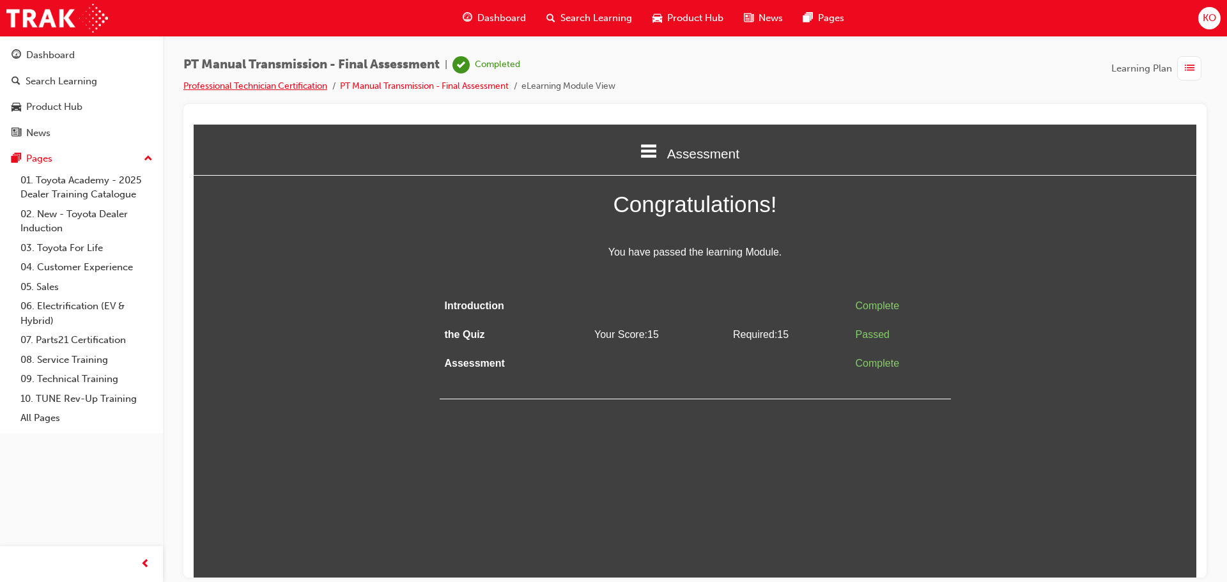
click at [298, 85] on link "Professional Technician Certification" at bounding box center [255, 85] width 144 height 11
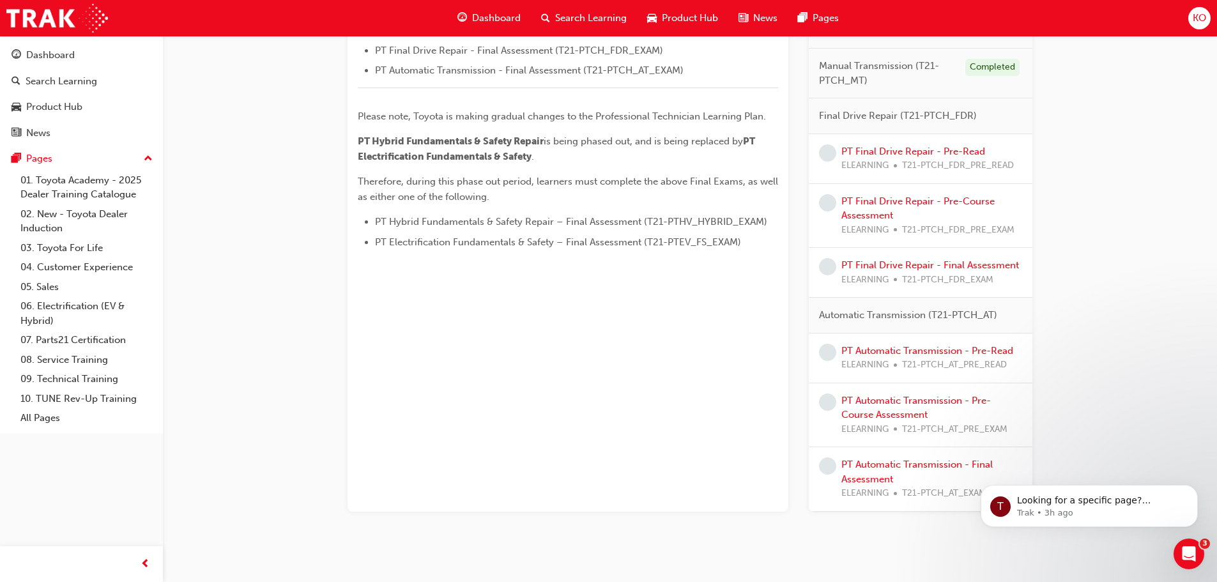
scroll to position [556, 0]
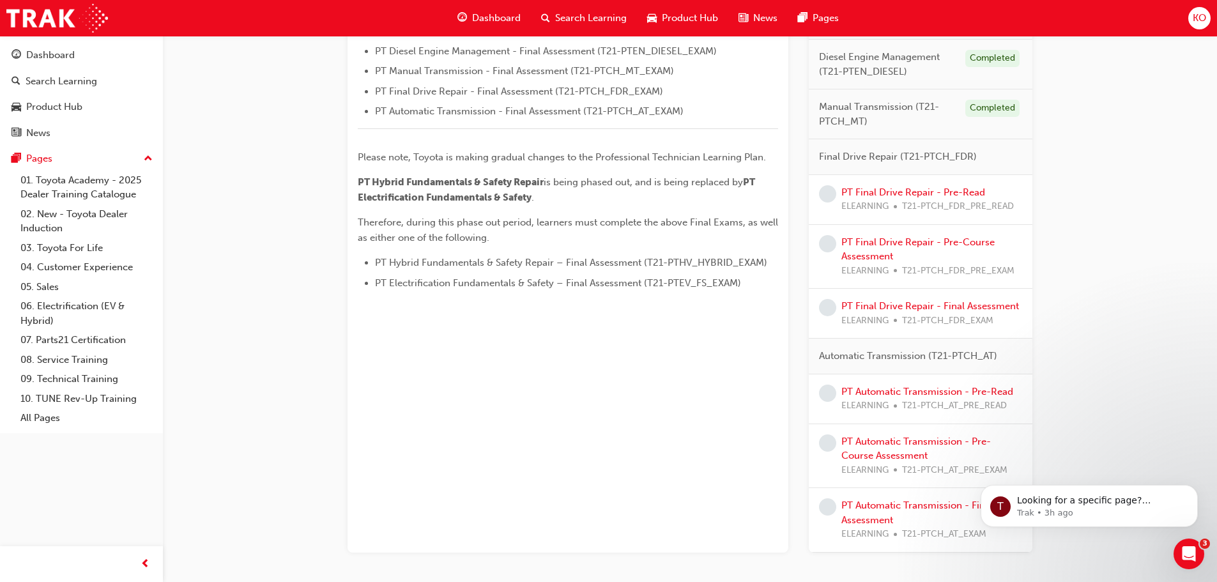
click at [1191, 18] on div "KO" at bounding box center [1199, 18] width 22 height 22
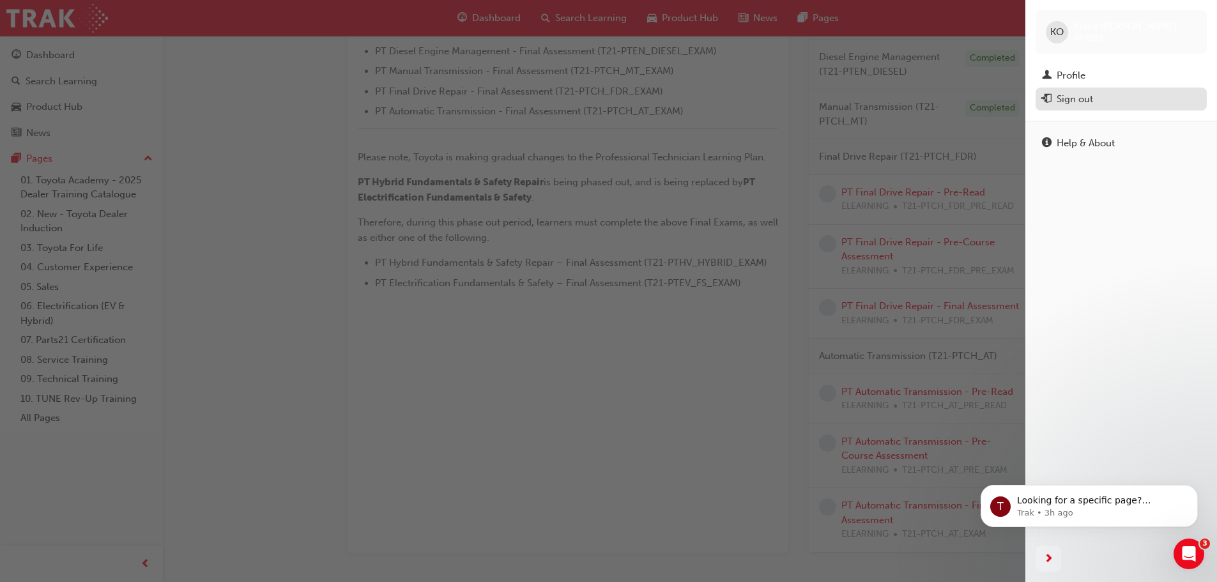
click at [1093, 97] on div "Sign out" at bounding box center [1075, 99] width 36 height 15
